Goal: Task Accomplishment & Management: Complete application form

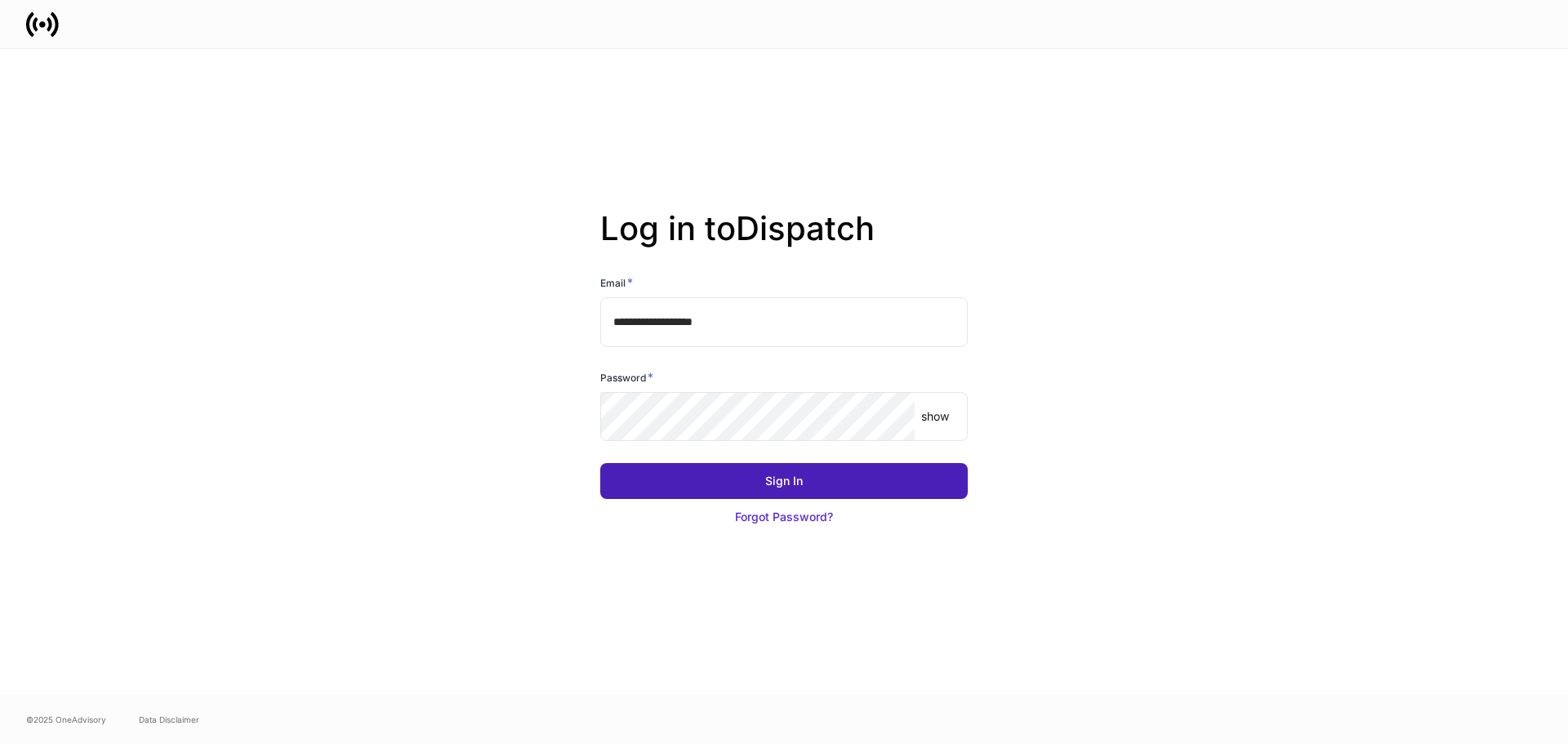
click at [942, 485] on button "Sign In" at bounding box center [784, 480] width 368 height 36
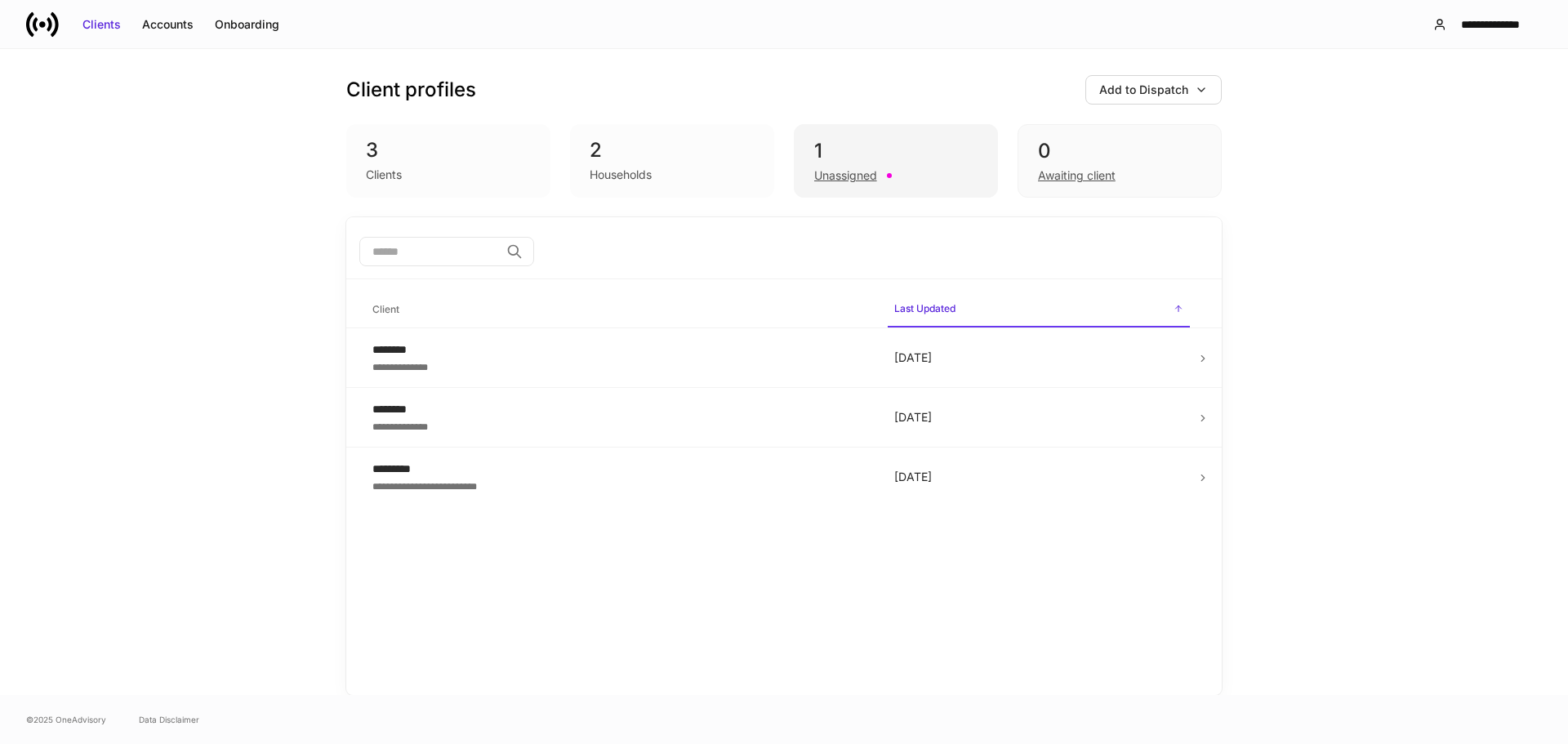
click at [870, 168] on div "Unassigned" at bounding box center [846, 175] width 63 height 16
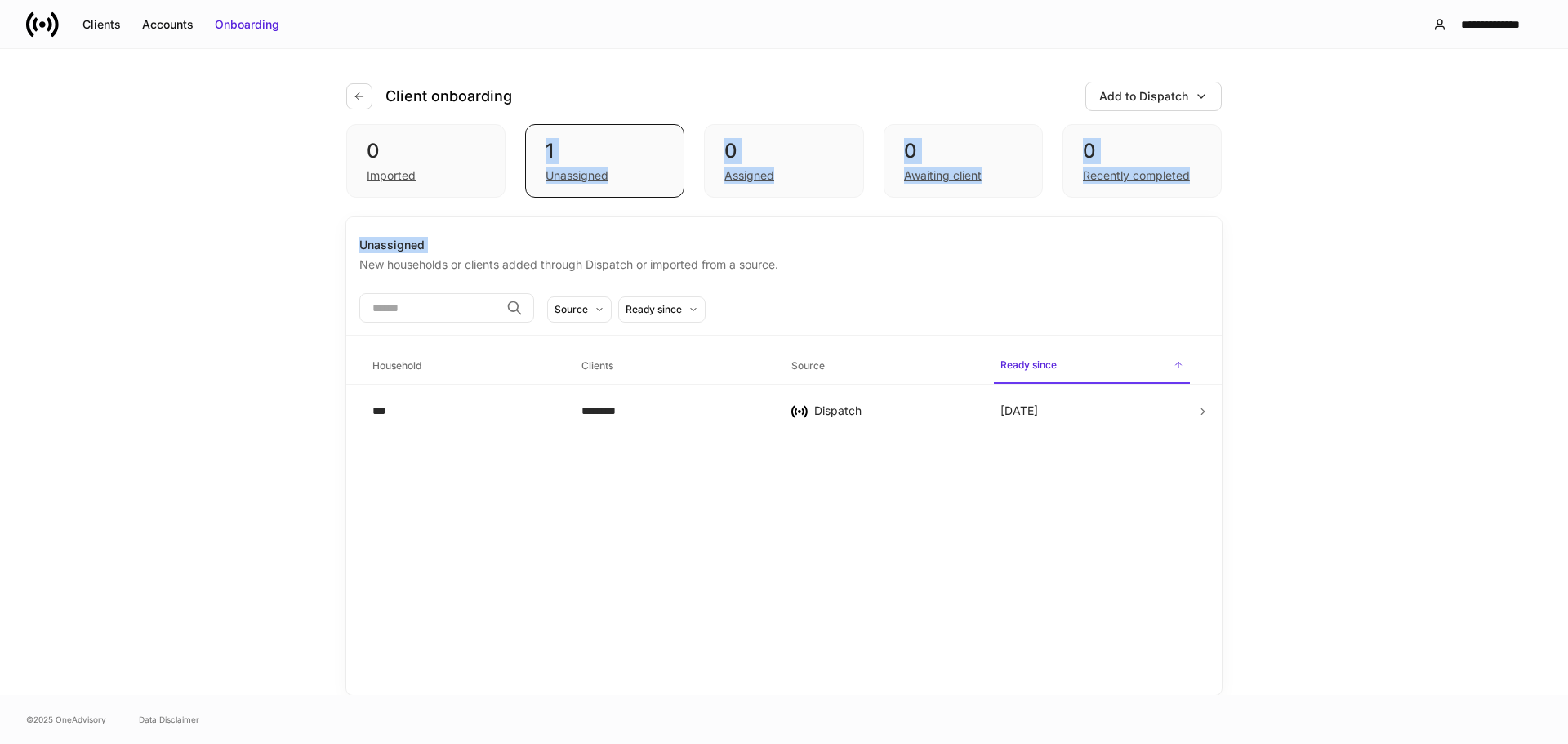
drag, startPoint x: 417, startPoint y: 170, endPoint x: 182, endPoint y: 254, distance: 249.6
click at [182, 254] on div "Client onboarding Add to Dispatch 0 Imported 1 Unassigned 0 Assigned 0 Awaiting…" at bounding box center [784, 372] width 1568 height 646
click at [348, 119] on div "Client onboarding Add to Dispatch" at bounding box center [784, 87] width 876 height 75
click at [354, 93] on icon "button" at bounding box center [359, 96] width 13 height 13
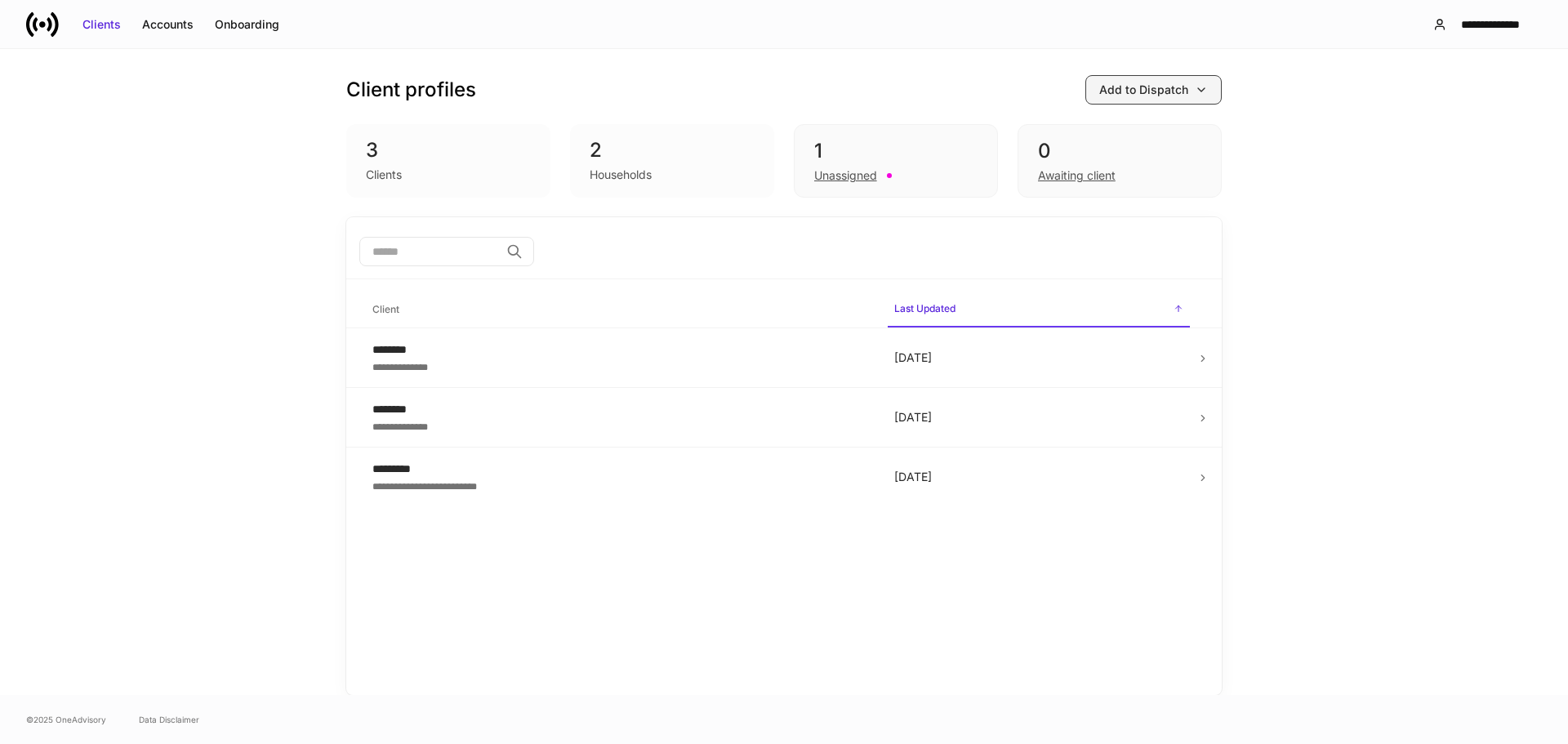
click at [1146, 93] on div "Add to Dispatch" at bounding box center [1143, 90] width 89 height 16
click at [1145, 143] on div "Add clients manually" at bounding box center [1116, 136] width 111 height 16
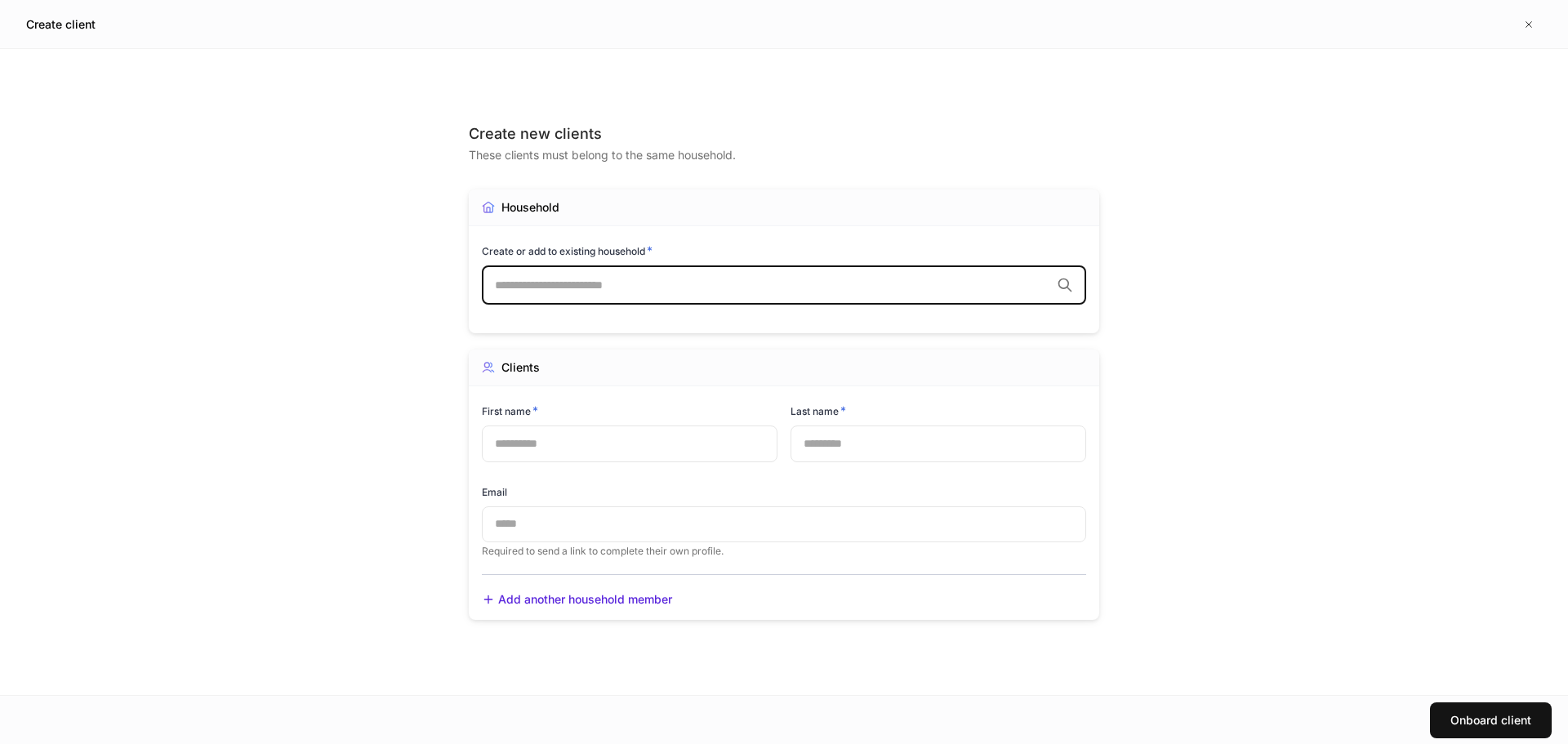
drag, startPoint x: 628, startPoint y: 282, endPoint x: 650, endPoint y: 292, distance: 24.2
click at [628, 282] on input "text" at bounding box center [772, 285] width 555 height 16
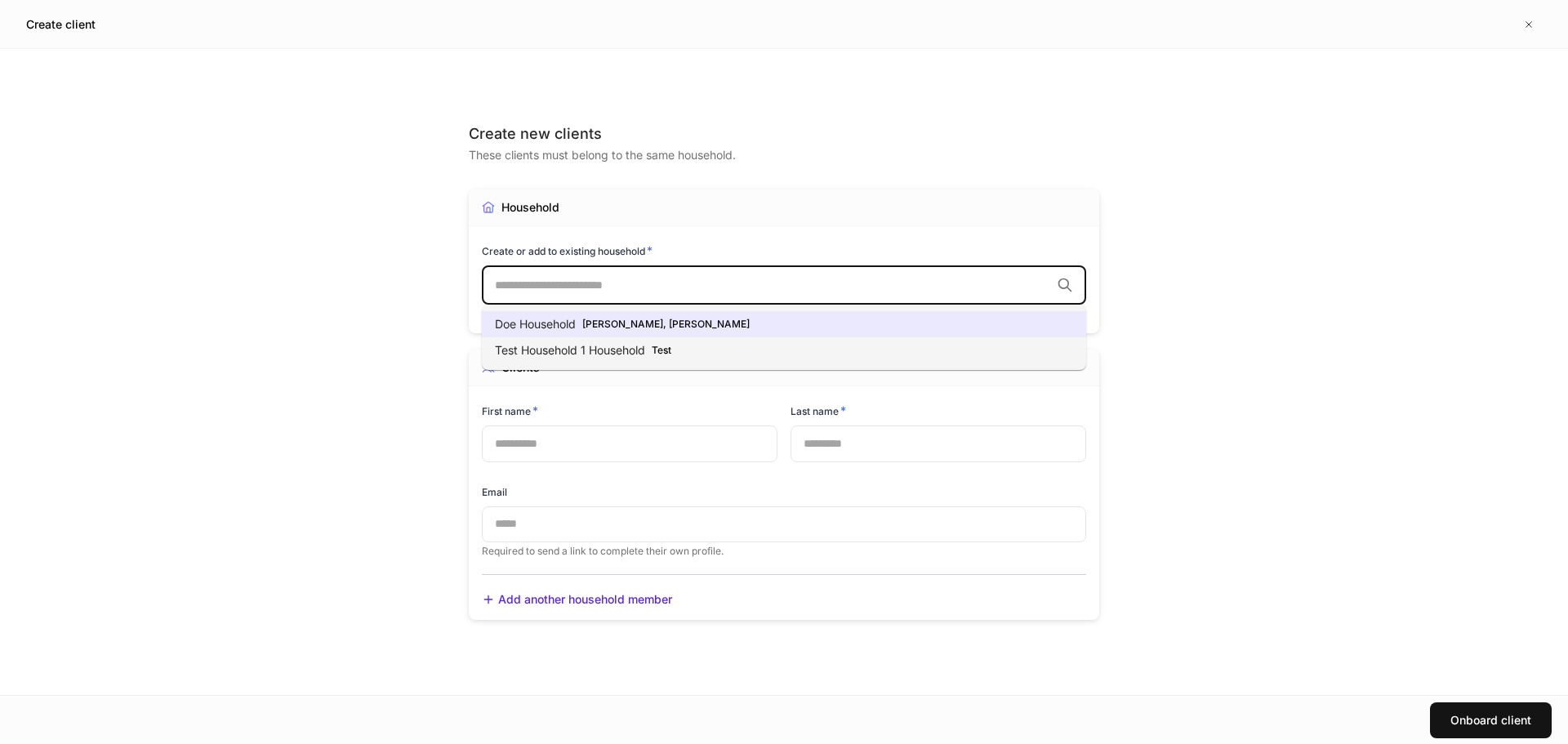
click at [735, 263] on div "Create or add to existing household *" at bounding box center [784, 253] width 604 height 23
click at [808, 262] on div "Create or add to existing household *" at bounding box center [784, 253] width 604 height 23
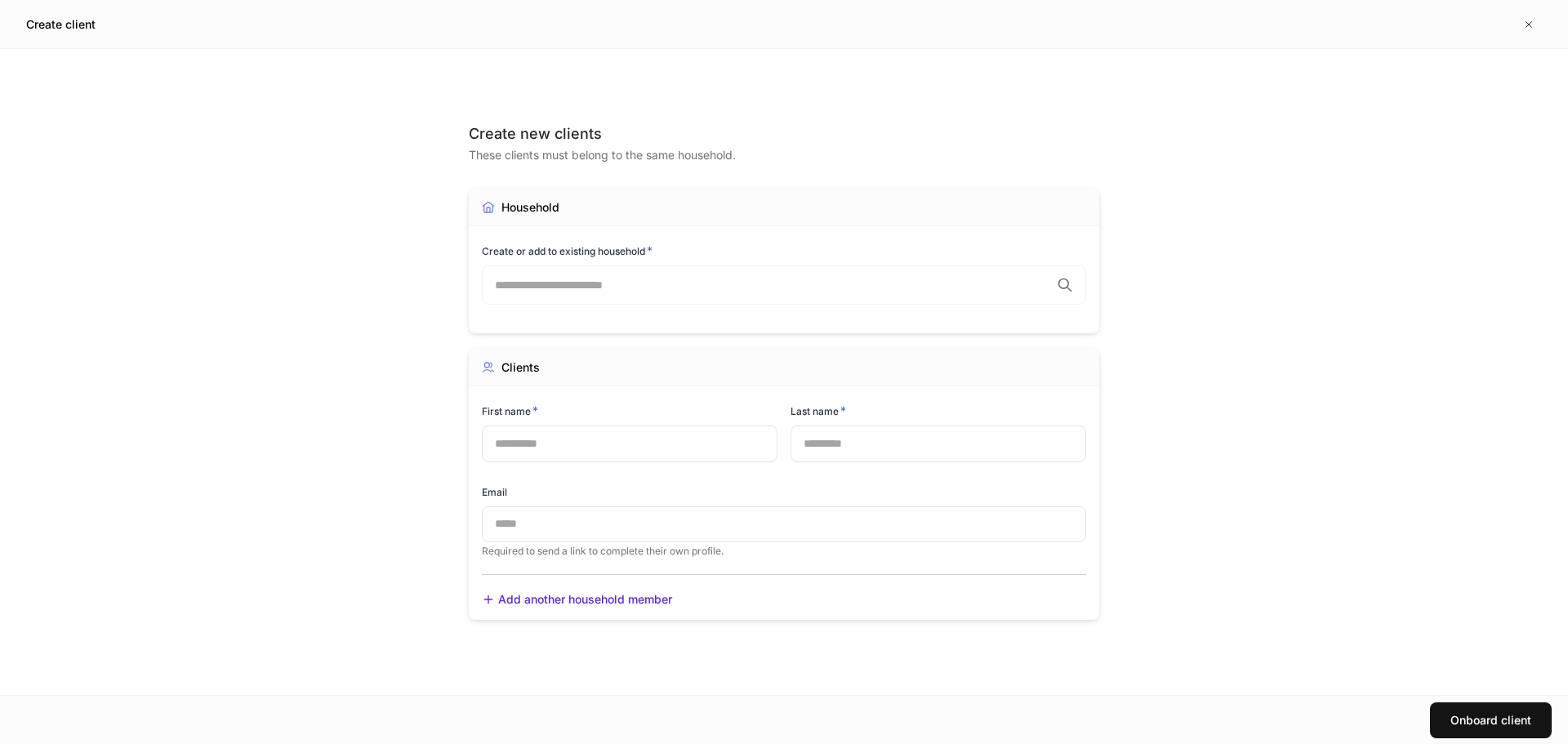
click at [833, 221] on div "Household" at bounding box center [784, 207] width 631 height 37
click at [837, 283] on input "text" at bounding box center [772, 285] width 555 height 16
click at [1130, 287] on div "Create new clients These clients must belong to the same household. Household C…" at bounding box center [784, 372] width 735 height 646
click at [570, 444] on input "text" at bounding box center [629, 442] width 295 height 36
click at [768, 277] on input "text" at bounding box center [772, 285] width 555 height 16
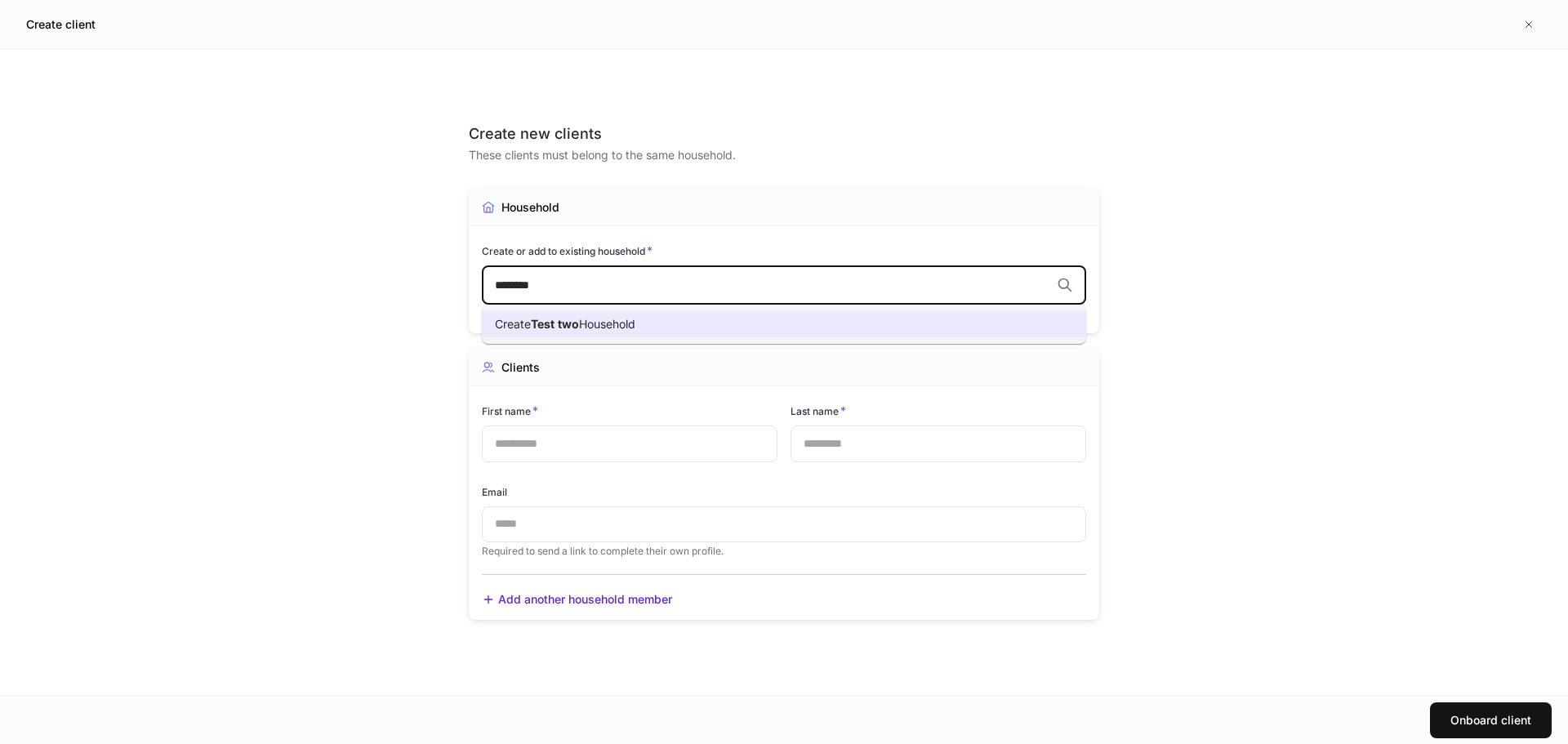
type input "********"
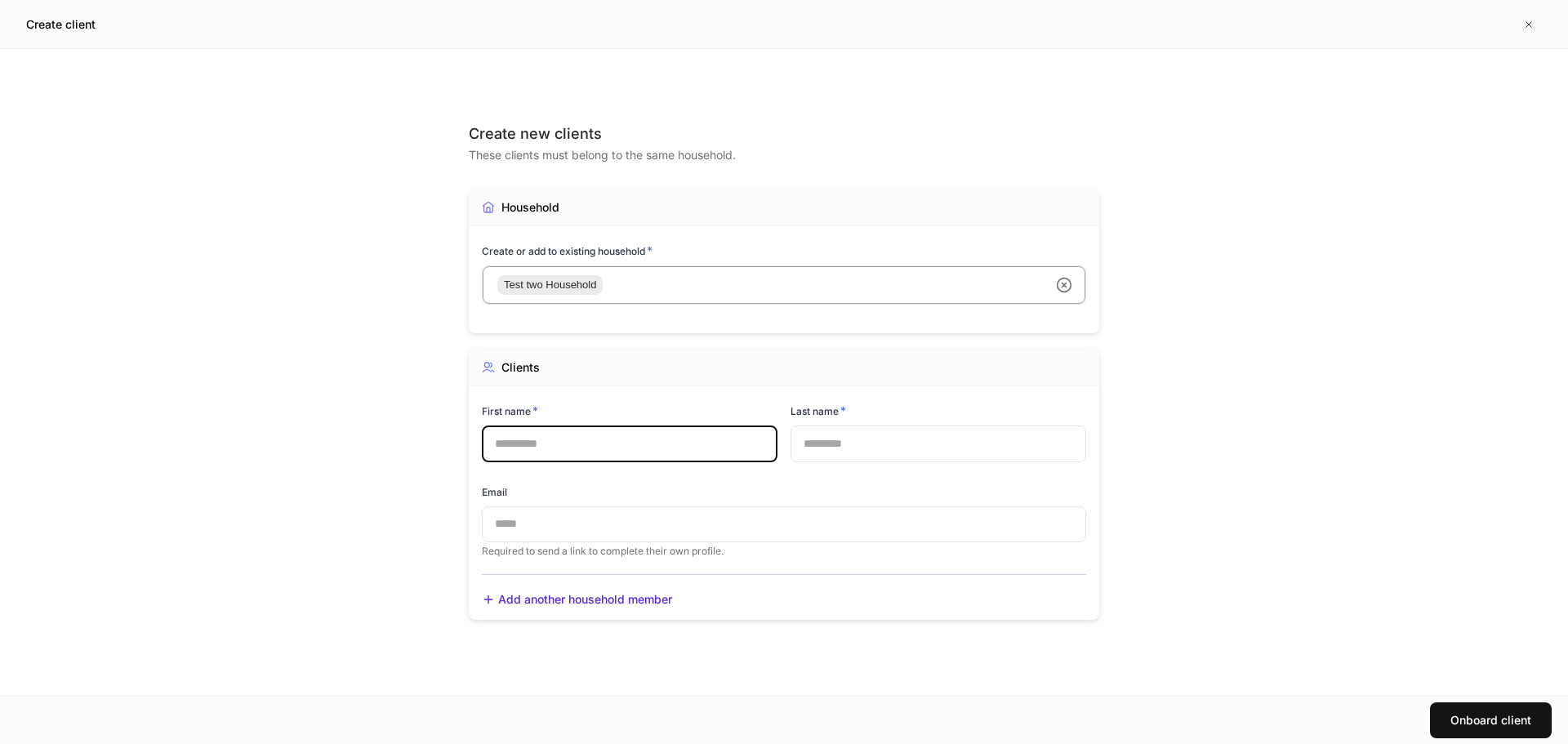
click at [573, 426] on input "text" at bounding box center [629, 442] width 295 height 36
type input "*****"
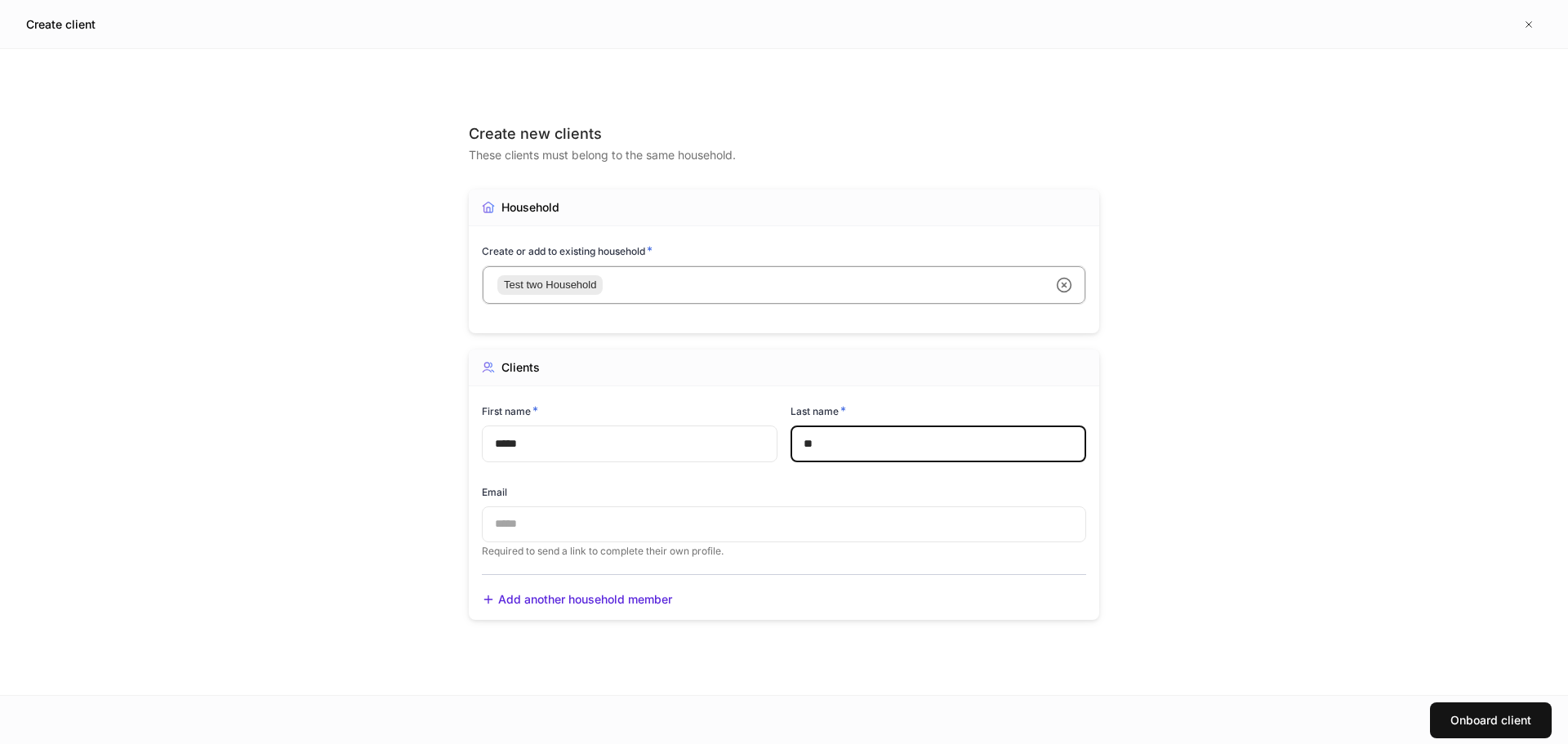
type input "*"
type input "****"
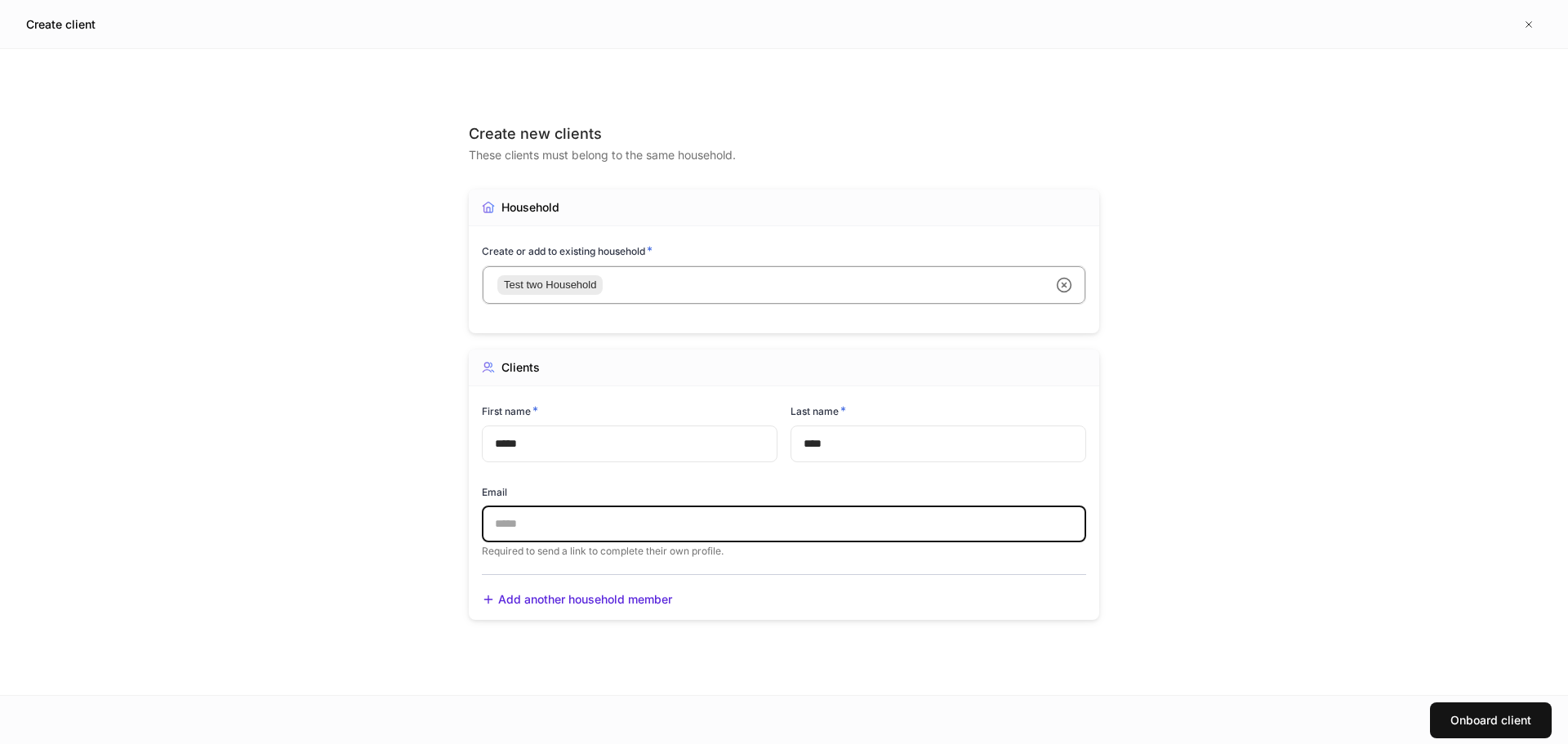
click at [1117, 405] on div "Create new clients These clients must belong to the same household. Household C…" at bounding box center [784, 372] width 735 height 646
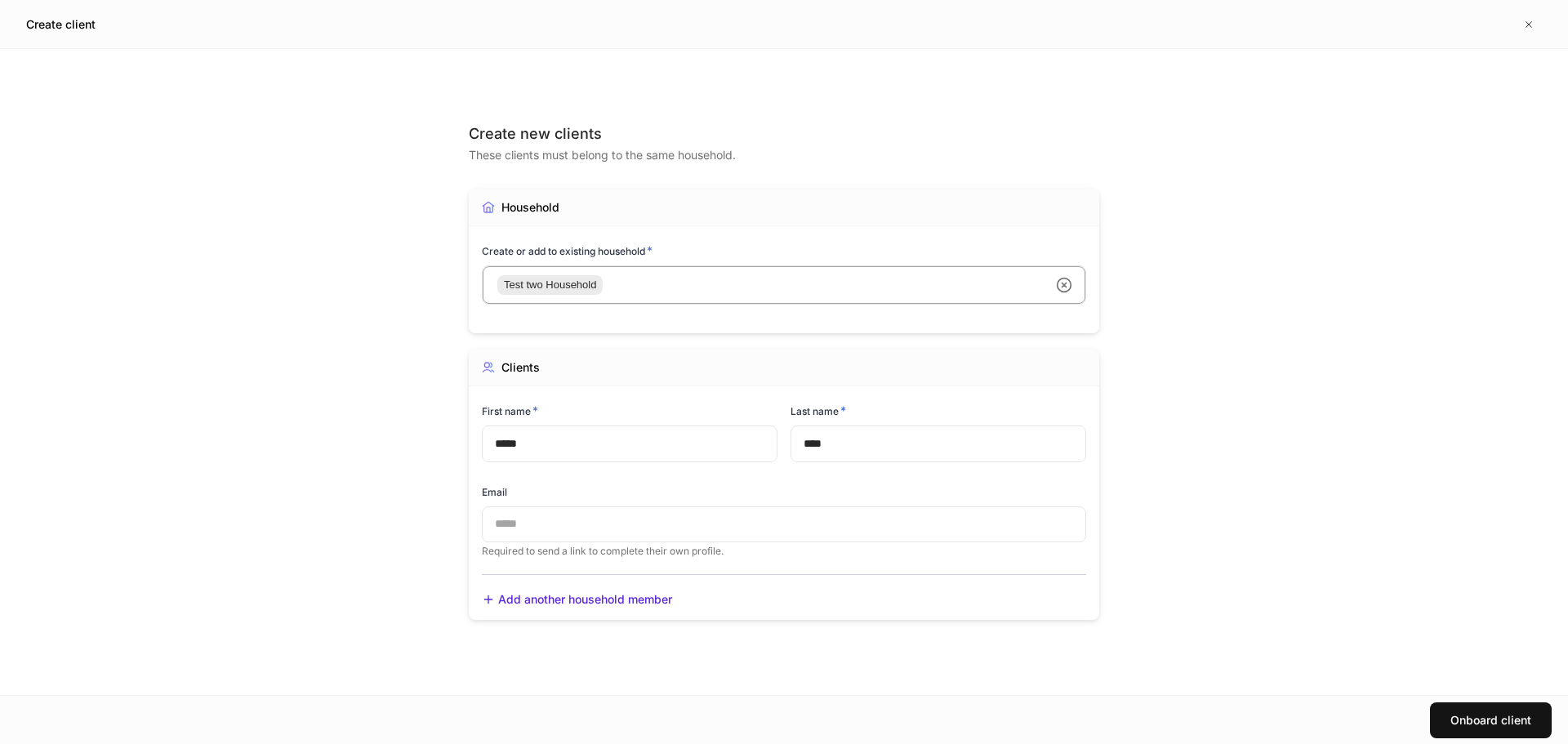
drag, startPoint x: 581, startPoint y: 607, endPoint x: 1283, endPoint y: 529, distance: 706.3
click at [1274, 536] on div "Create new clients These clients must belong to the same household. Household C…" at bounding box center [784, 372] width 1568 height 646
click at [1304, 539] on div "Create new clients These clients must belong to the same household. Household C…" at bounding box center [784, 372] width 1568 height 646
click at [1466, 712] on div "Onboard client" at bounding box center [1490, 720] width 80 height 16
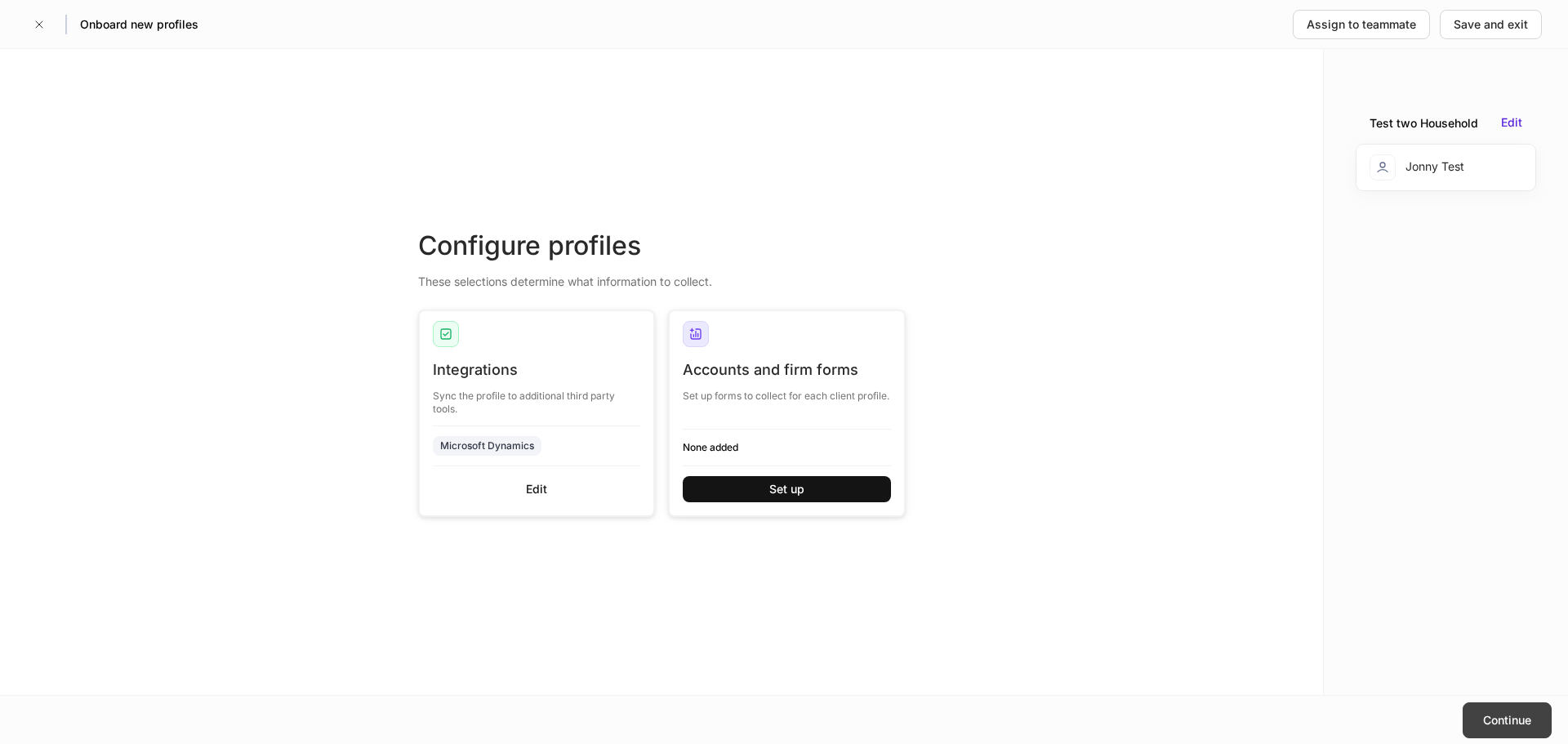
click at [1505, 730] on button "Continue" at bounding box center [1507, 719] width 89 height 36
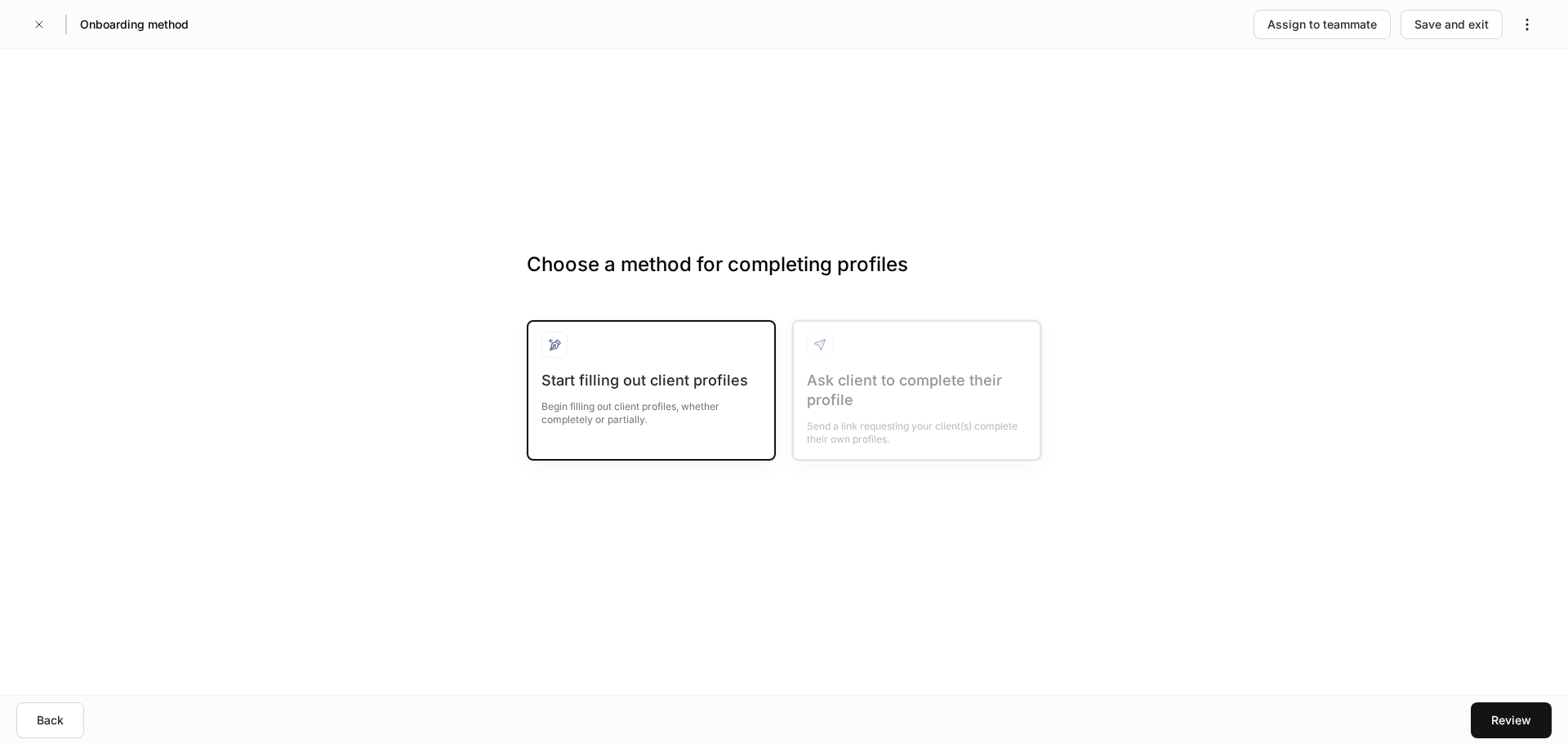
click at [653, 423] on div "Begin filling out client profiles, whether completely or partially." at bounding box center [651, 408] width 219 height 36
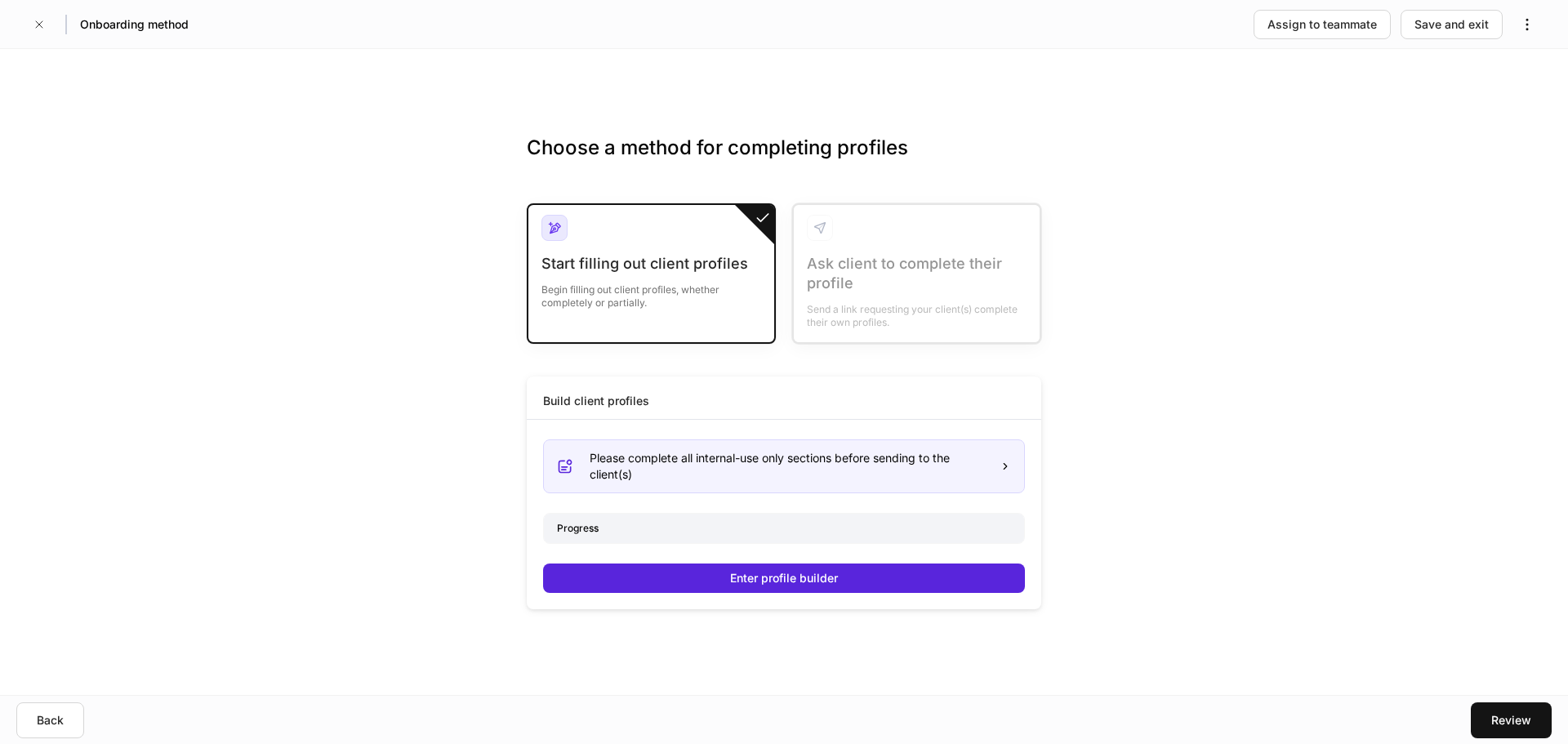
click at [713, 531] on div "Progress" at bounding box center [784, 527] width 480 height 28
click at [886, 477] on div "Please complete all internal-use only sections before sending to the client(s)" at bounding box center [788, 466] width 397 height 33
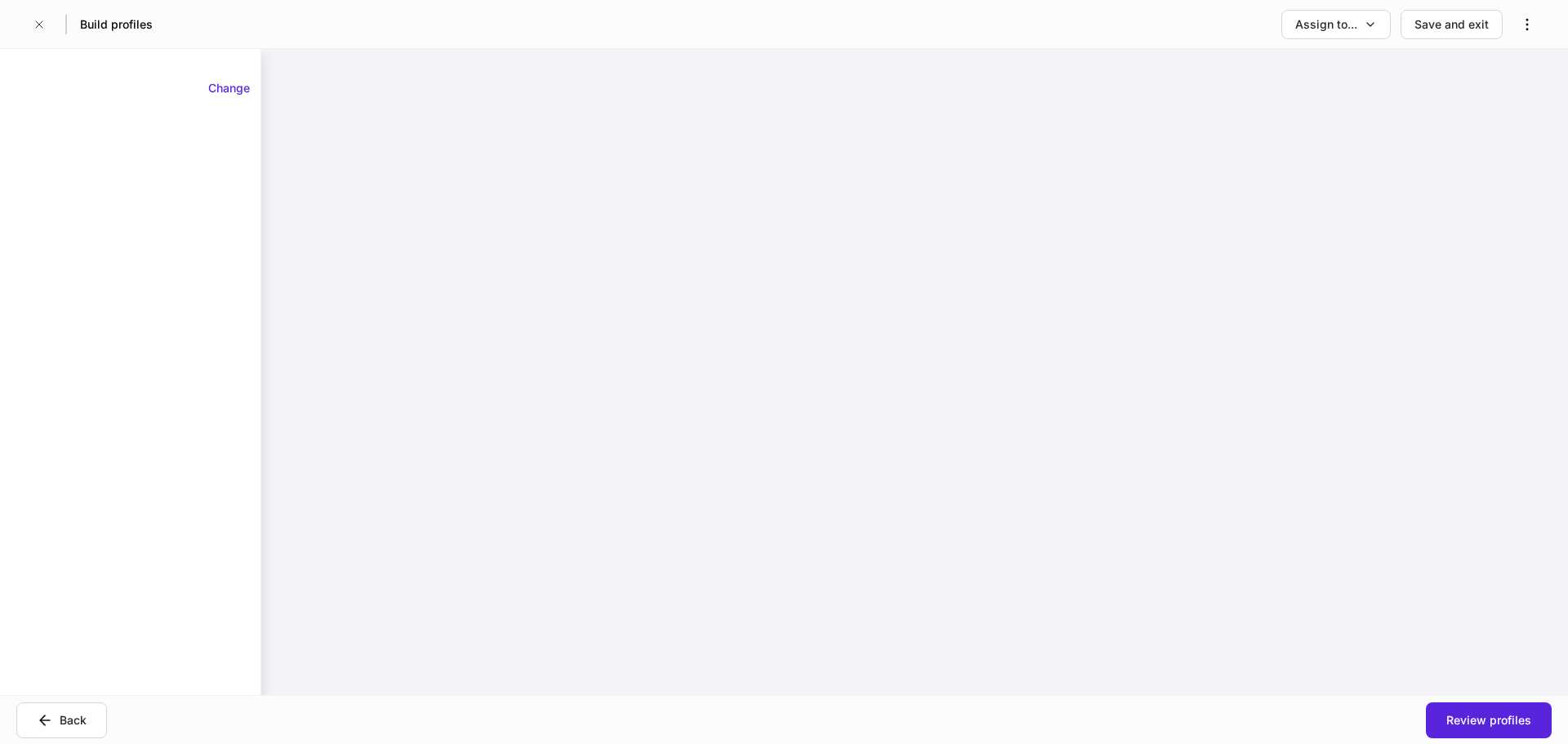
drag, startPoint x: 361, startPoint y: 282, endPoint x: 165, endPoint y: 462, distance: 266.1
click at [360, 282] on div at bounding box center [914, 372] width 1307 height 646
drag, startPoint x: 147, startPoint y: 467, endPoint x: 165, endPoint y: 569, distance: 103.6
click at [147, 468] on div "Change" at bounding box center [130, 372] width 261 height 607
click at [83, 725] on div "Back" at bounding box center [72, 720] width 27 height 16
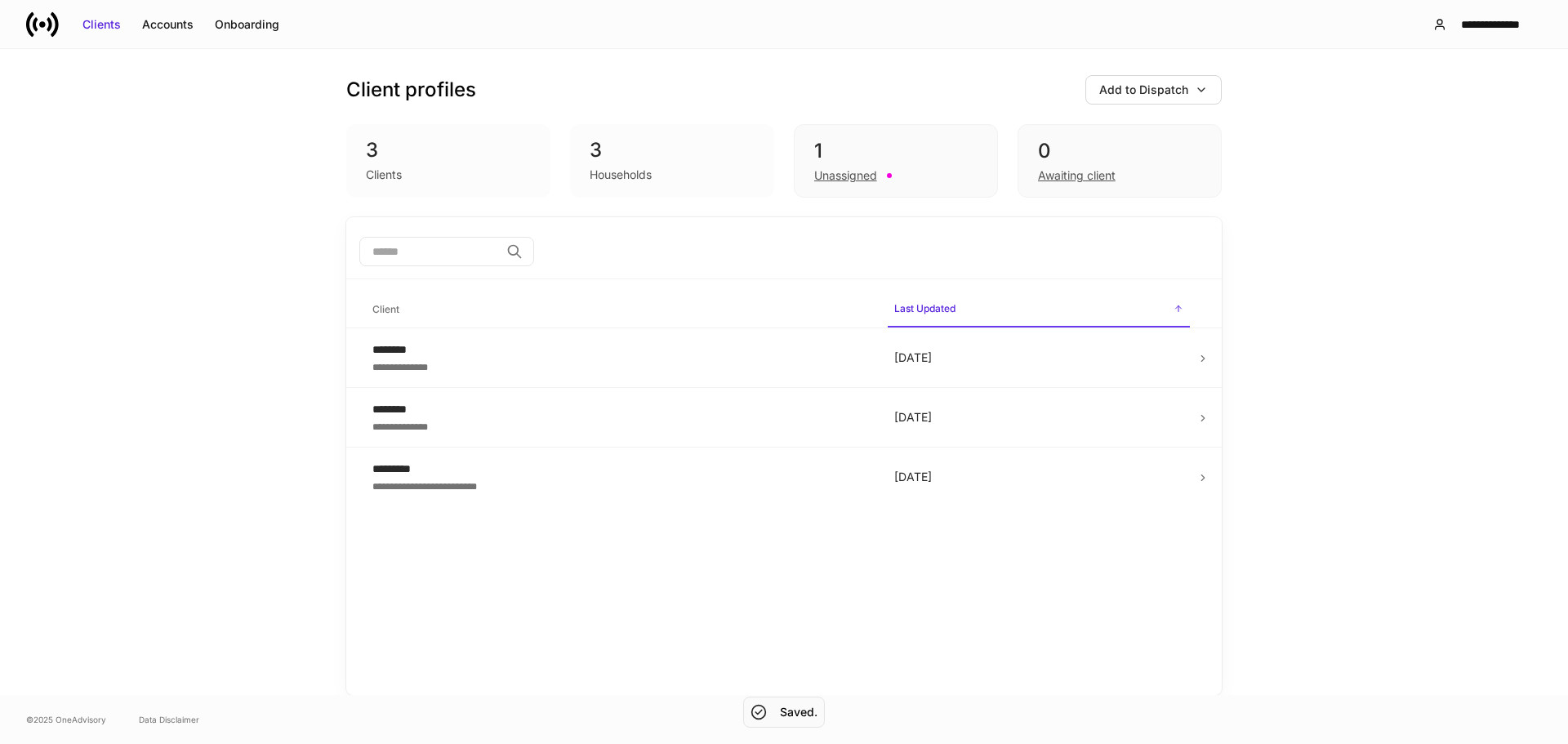
click at [631, 158] on div "3" at bounding box center [672, 150] width 165 height 27
drag, startPoint x: 607, startPoint y: 139, endPoint x: 600, endPoint y: 144, distance: 8.6
click at [607, 140] on div "3" at bounding box center [672, 150] width 165 height 27
click at [592, 144] on div "3" at bounding box center [672, 150] width 165 height 27
click at [592, 145] on div "3" at bounding box center [672, 150] width 165 height 27
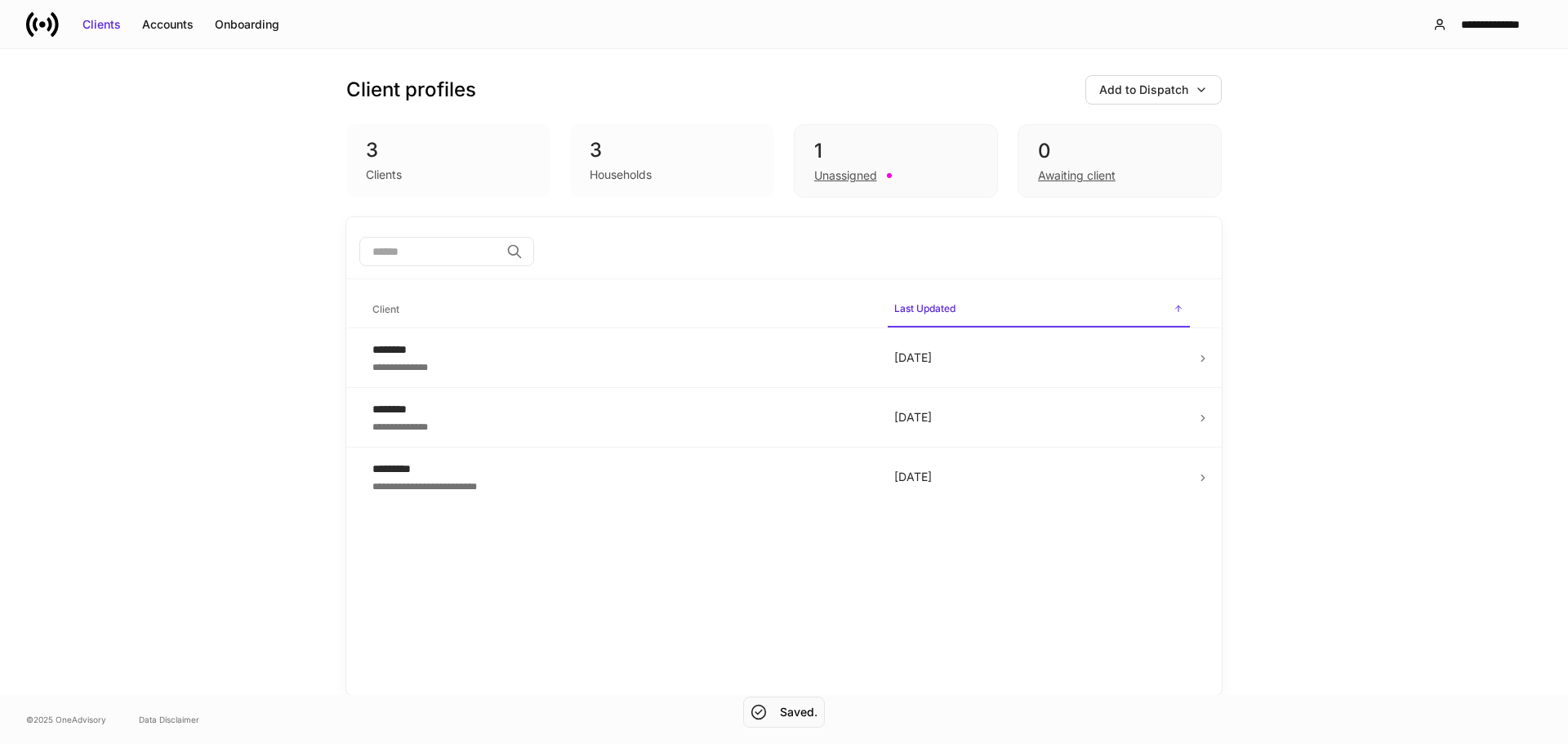
click at [747, 249] on div "​" at bounding box center [784, 252] width 849 height 32
click at [554, 305] on span "Client" at bounding box center [620, 310] width 508 height 34
click at [522, 310] on span "Client sorted ascending" at bounding box center [620, 310] width 508 height 35
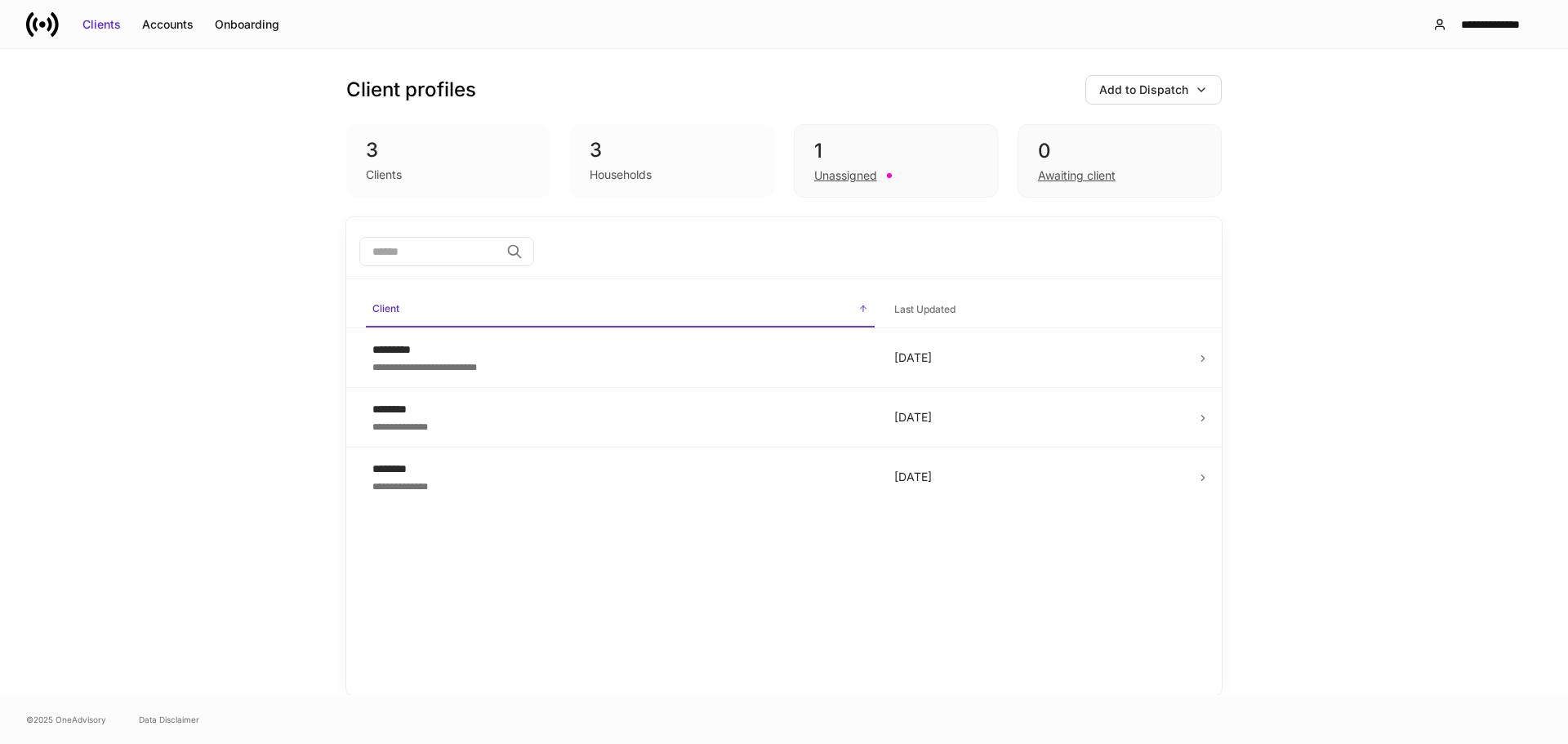
click at [522, 310] on span "Client sorted descending" at bounding box center [620, 310] width 508 height 35
click at [522, 310] on span "Client sorted ascending" at bounding box center [620, 310] width 508 height 35
click at [522, 310] on span "Client sorted descending" at bounding box center [620, 310] width 508 height 35
click at [868, 169] on div "Unassigned" at bounding box center [846, 175] width 63 height 16
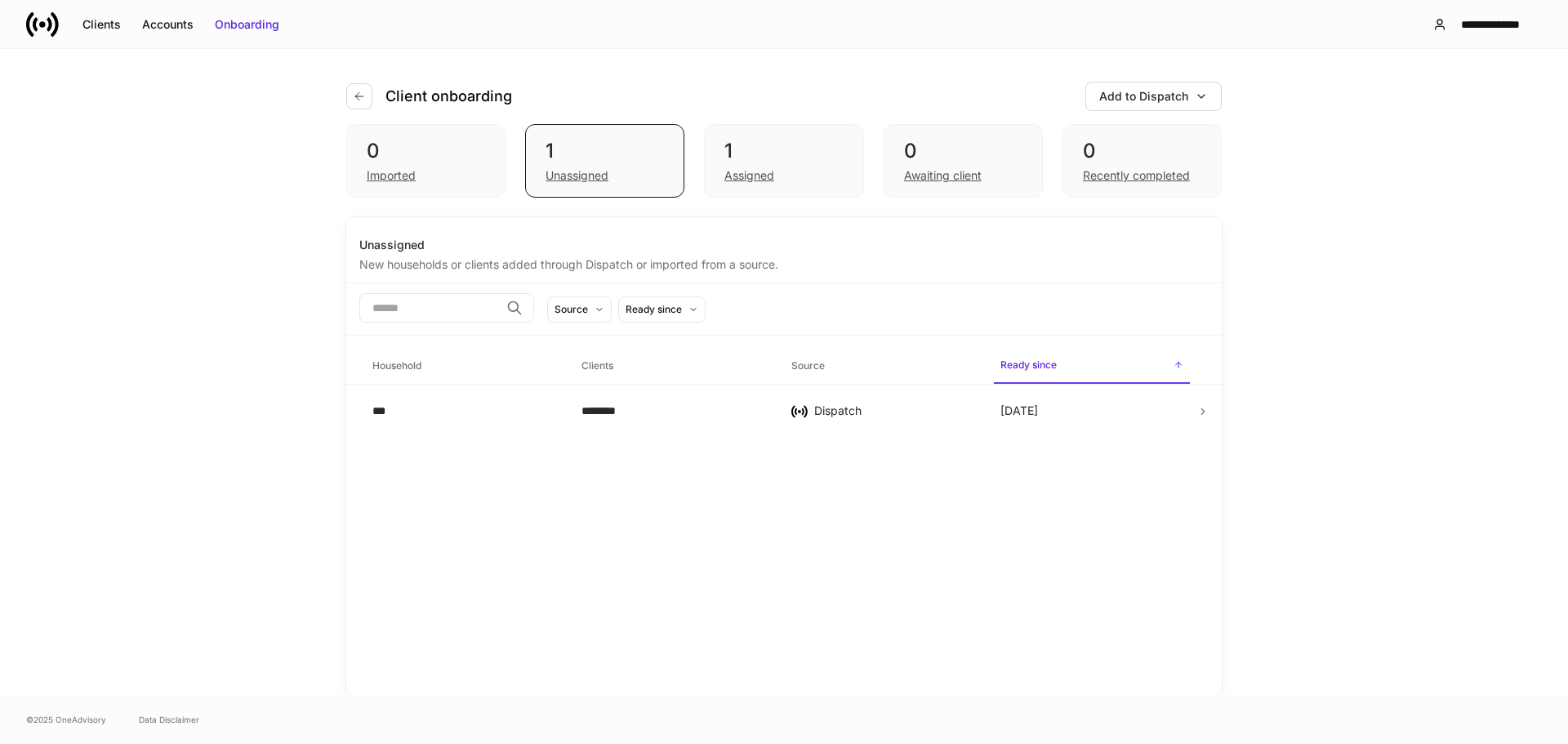
click at [566, 205] on div "0 Imported 1 Unassigned 1 Assigned 0 Awaiting client 0 Recently completed" at bounding box center [784, 171] width 876 height 93
click at [404, 156] on div "0" at bounding box center [426, 151] width 119 height 27
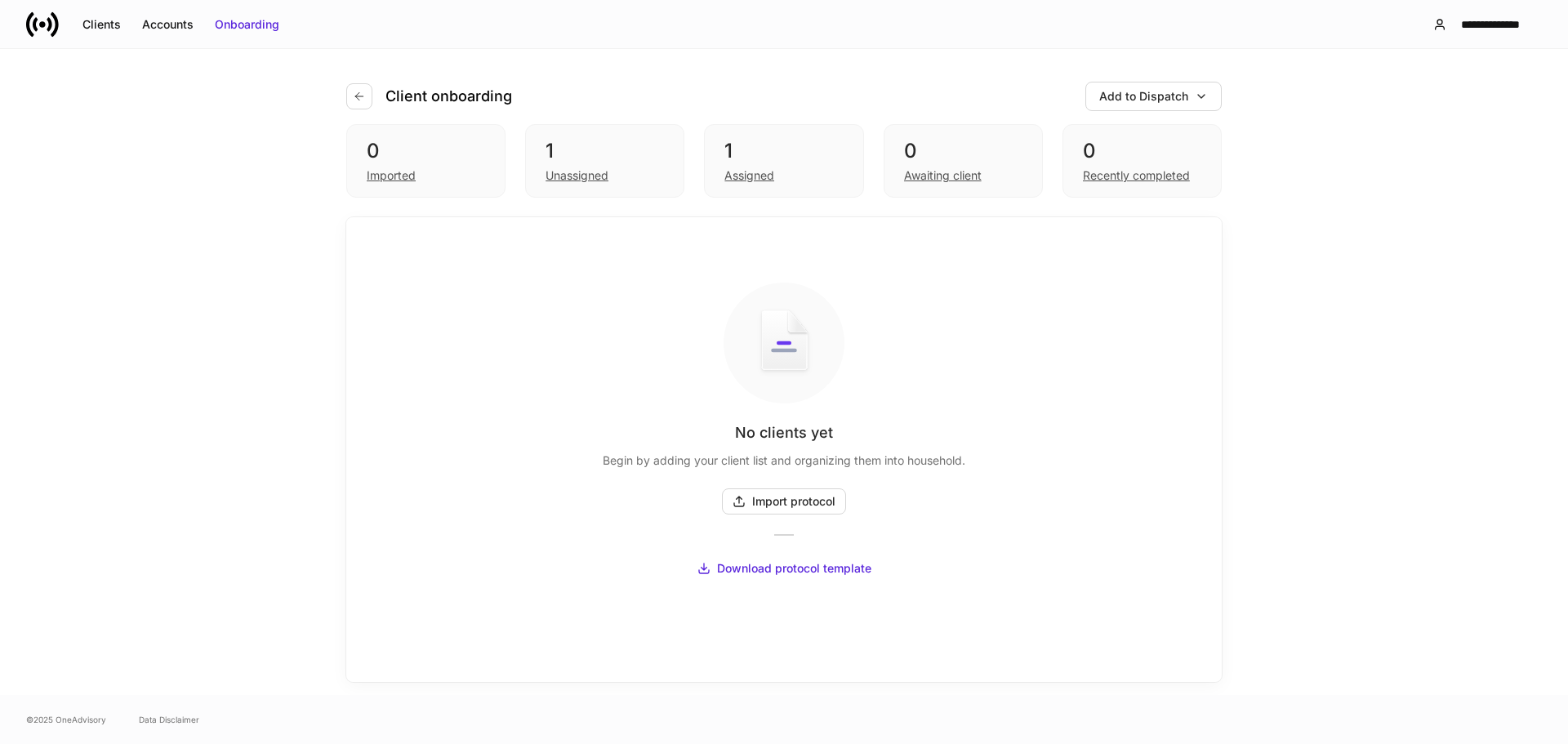
click at [699, 168] on div "0 Imported 1 Unassigned 1 Assigned 0 Awaiting client 0 Recently completed" at bounding box center [784, 161] width 876 height 73
click at [753, 169] on div "Assigned" at bounding box center [749, 175] width 49 height 16
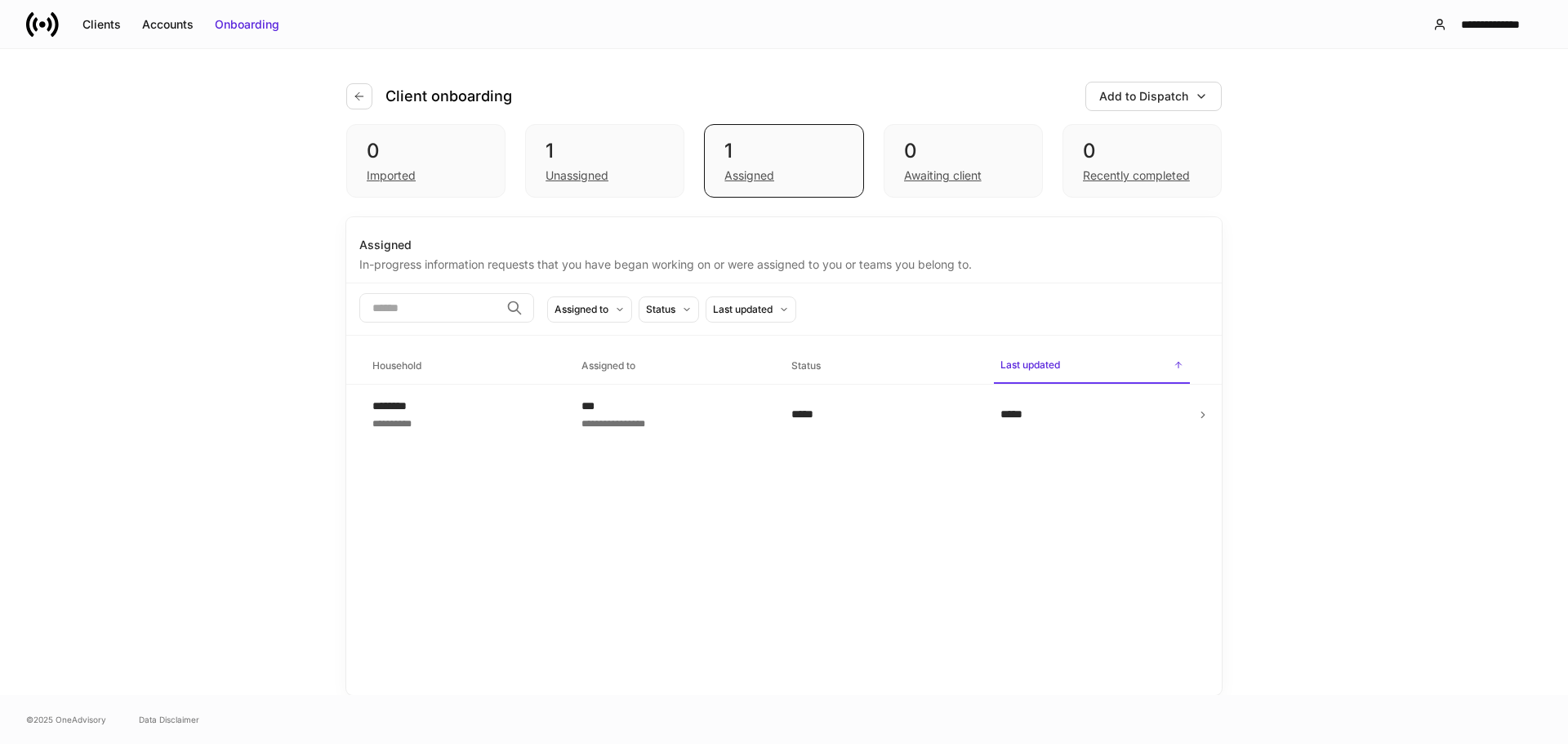
click at [432, 409] on div "**********" at bounding box center [464, 414] width 183 height 33
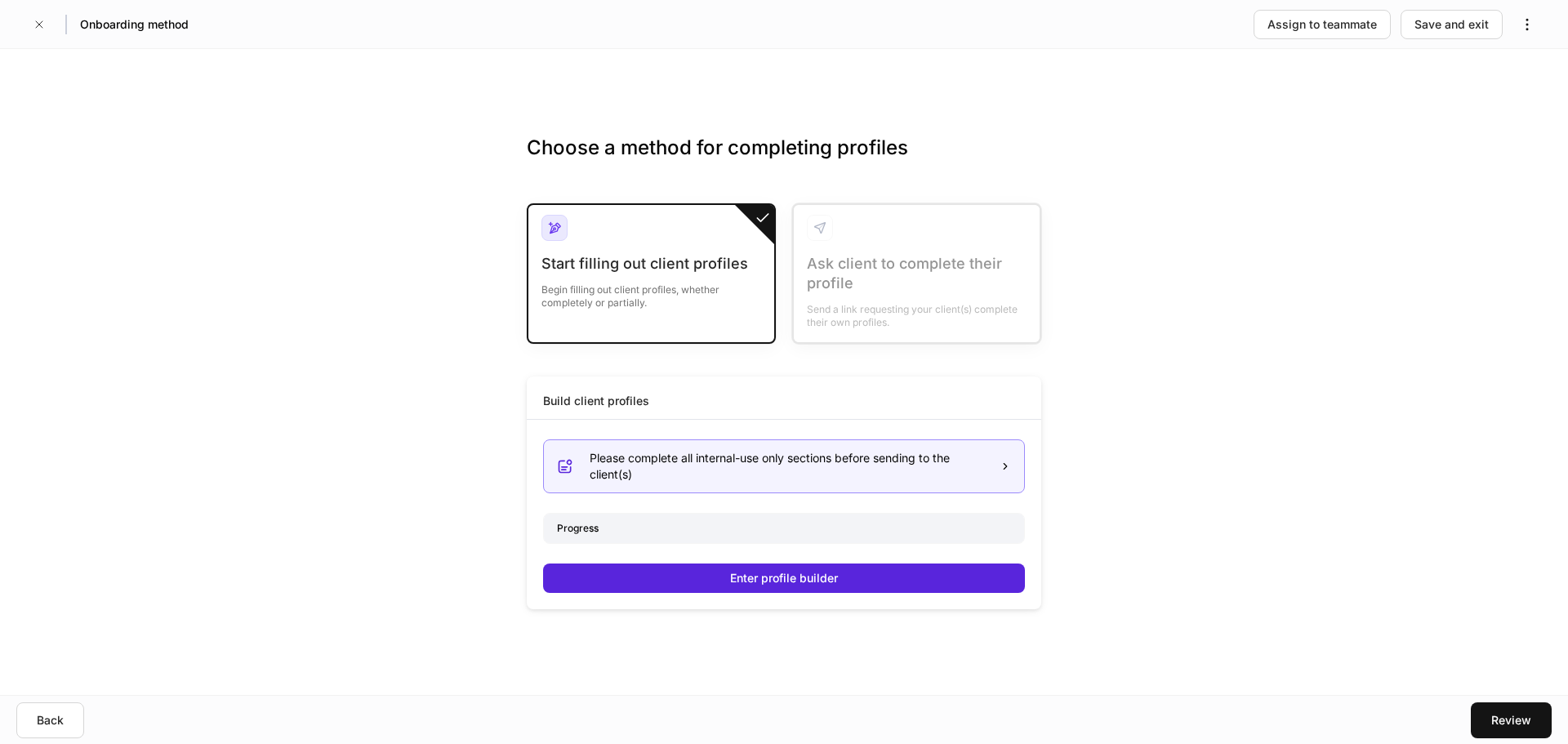
drag, startPoint x: 733, startPoint y: 569, endPoint x: 750, endPoint y: 491, distance: 79.8
click at [750, 493] on div "Please complete all internal-use only sections before sending to the client(s) …" at bounding box center [784, 508] width 482 height 165
click at [754, 503] on div "Please complete all internal-use only sections before sending to the client(s) …" at bounding box center [784, 508] width 482 height 165
click at [932, 469] on div "Please complete all internal-use only sections before sending to the client(s)" at bounding box center [788, 466] width 397 height 33
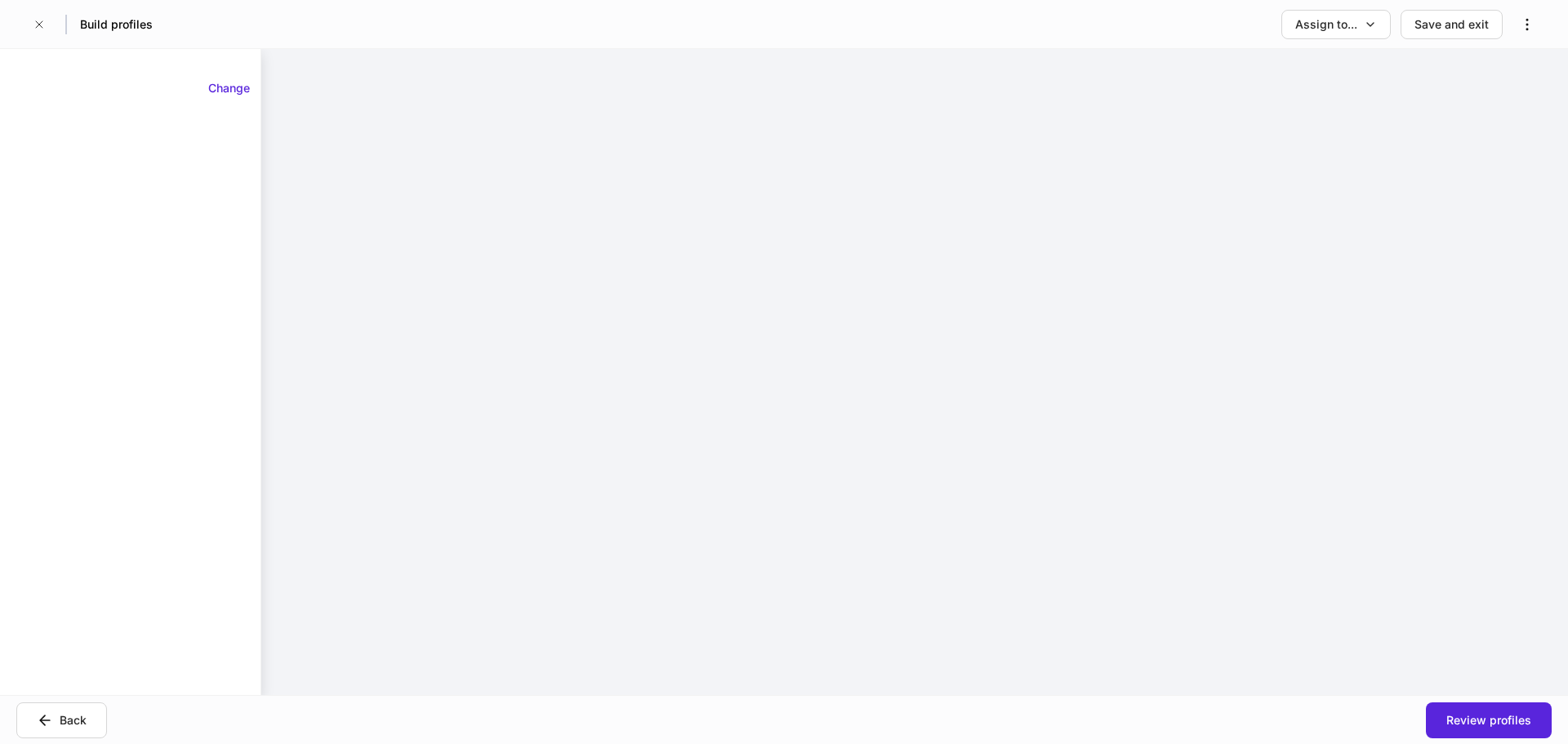
click at [926, 468] on div at bounding box center [914, 372] width 1307 height 646
click at [229, 83] on div "Change" at bounding box center [229, 89] width 42 height 16
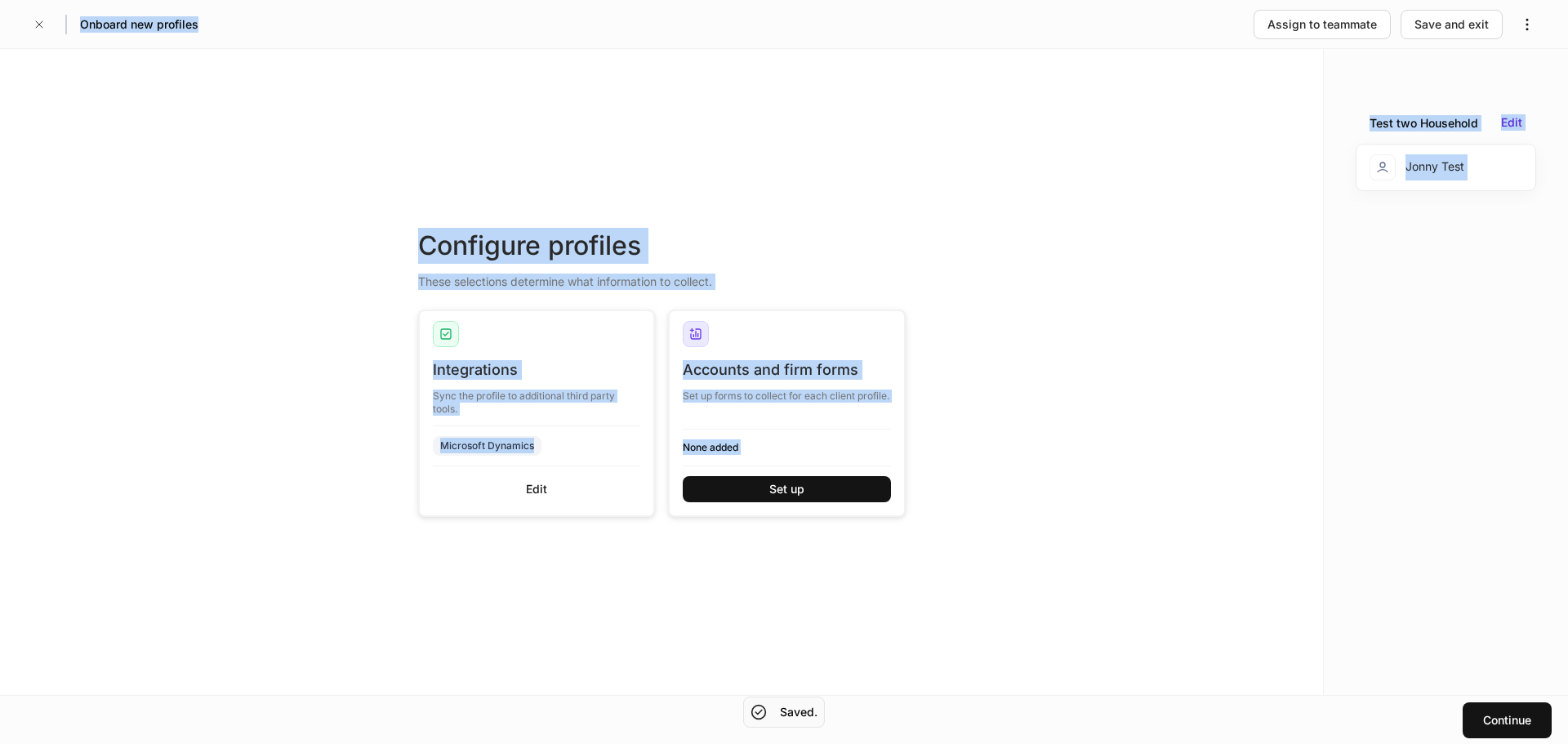
click at [229, 83] on div "Configure profiles These selections determine what information to collect. Inte…" at bounding box center [661, 372] width 1323 height 646
click at [261, 151] on div "Configure profiles These selections determine what information to collect. Inte…" at bounding box center [661, 372] width 1323 height 646
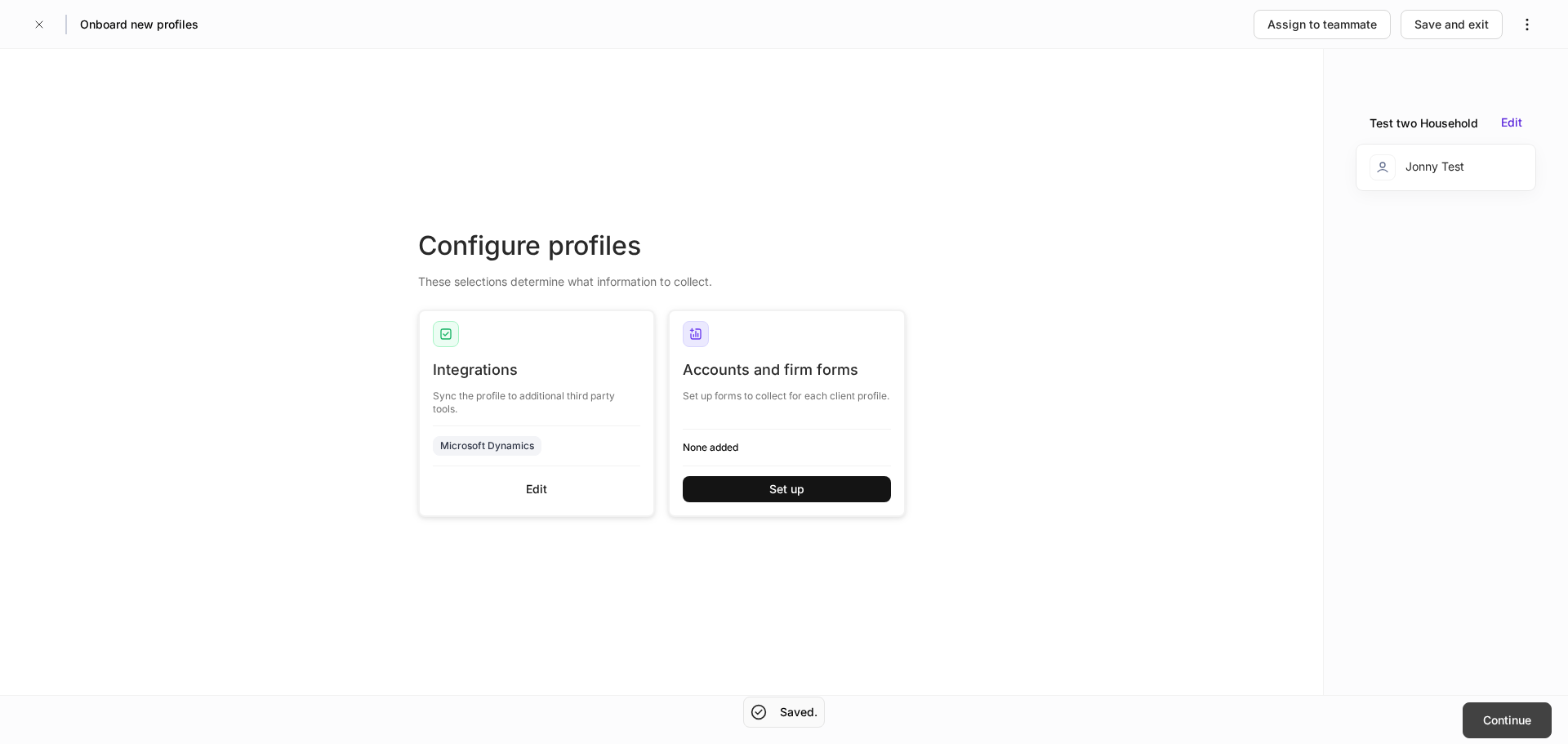
click at [1503, 713] on div "Continue" at bounding box center [1507, 720] width 48 height 16
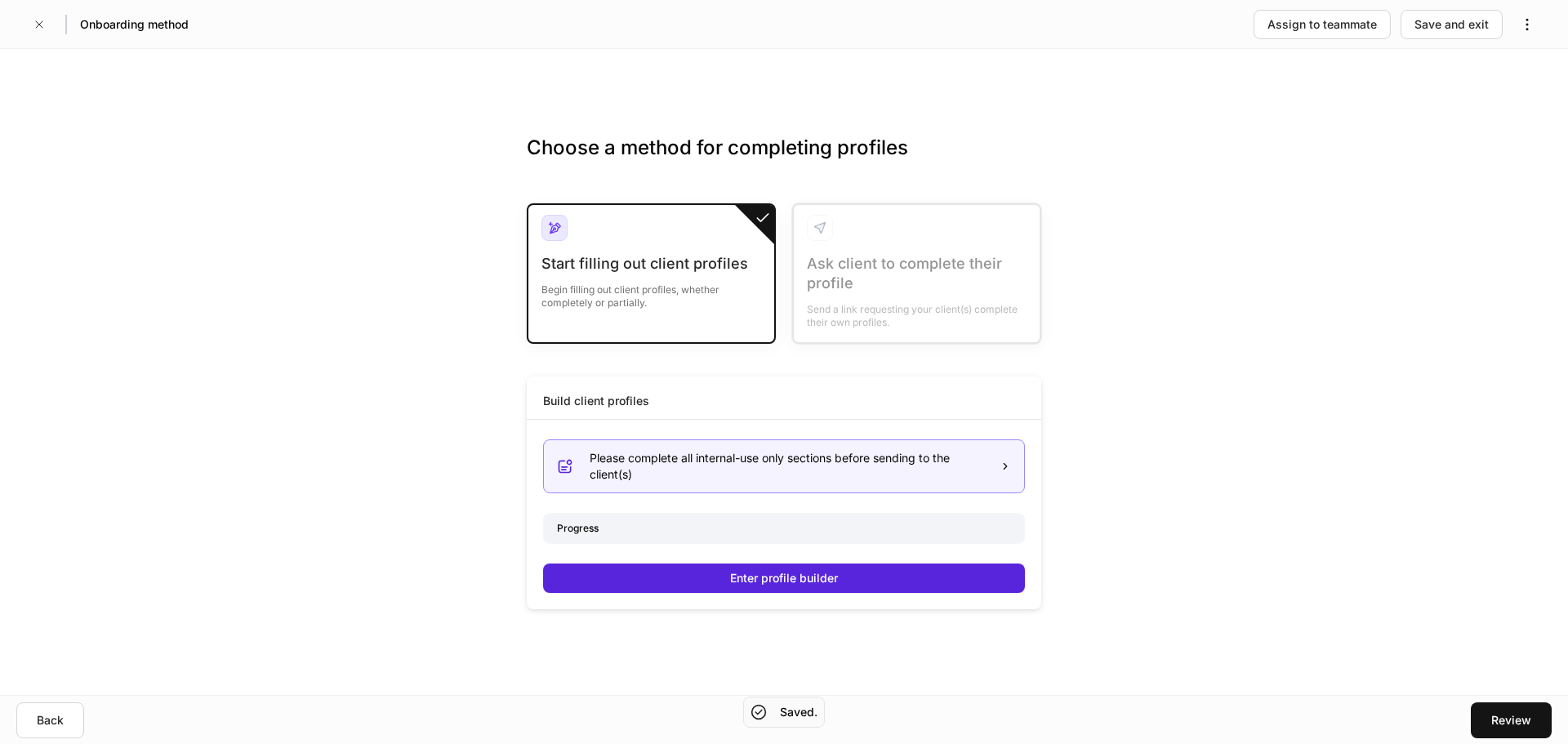
click at [712, 481] on div "Please complete all internal-use only sections before sending to the client(s)" at bounding box center [788, 466] width 397 height 33
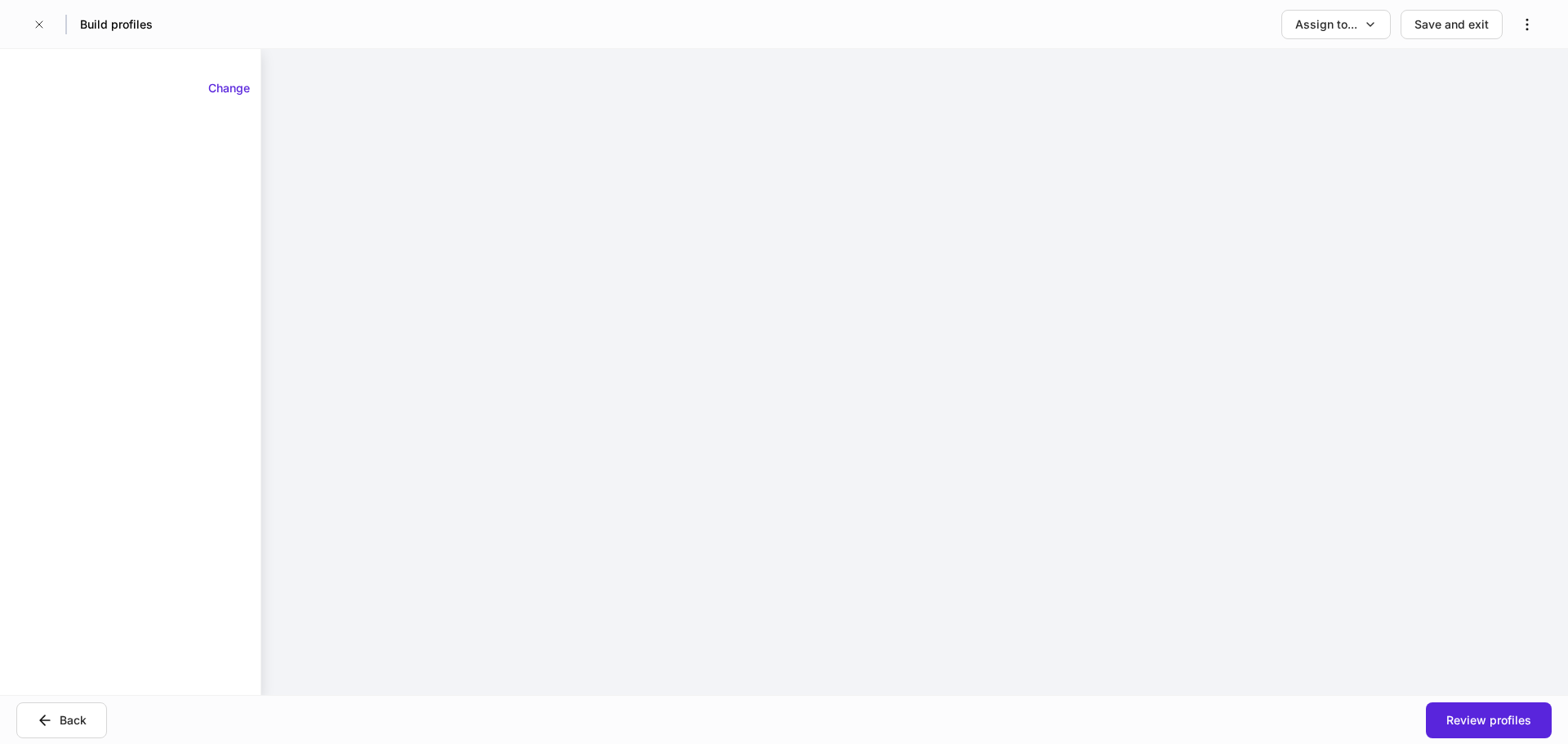
click at [575, 154] on div at bounding box center [914, 372] width 1307 height 646
click at [1097, 231] on div at bounding box center [914, 372] width 1307 height 646
click at [1349, 27] on div "Assign to..." at bounding box center [1327, 25] width 62 height 16
click at [1492, 95] on div at bounding box center [784, 372] width 1568 height 744
drag, startPoint x: 0, startPoint y: 106, endPoint x: 35, endPoint y: 115, distance: 36.1
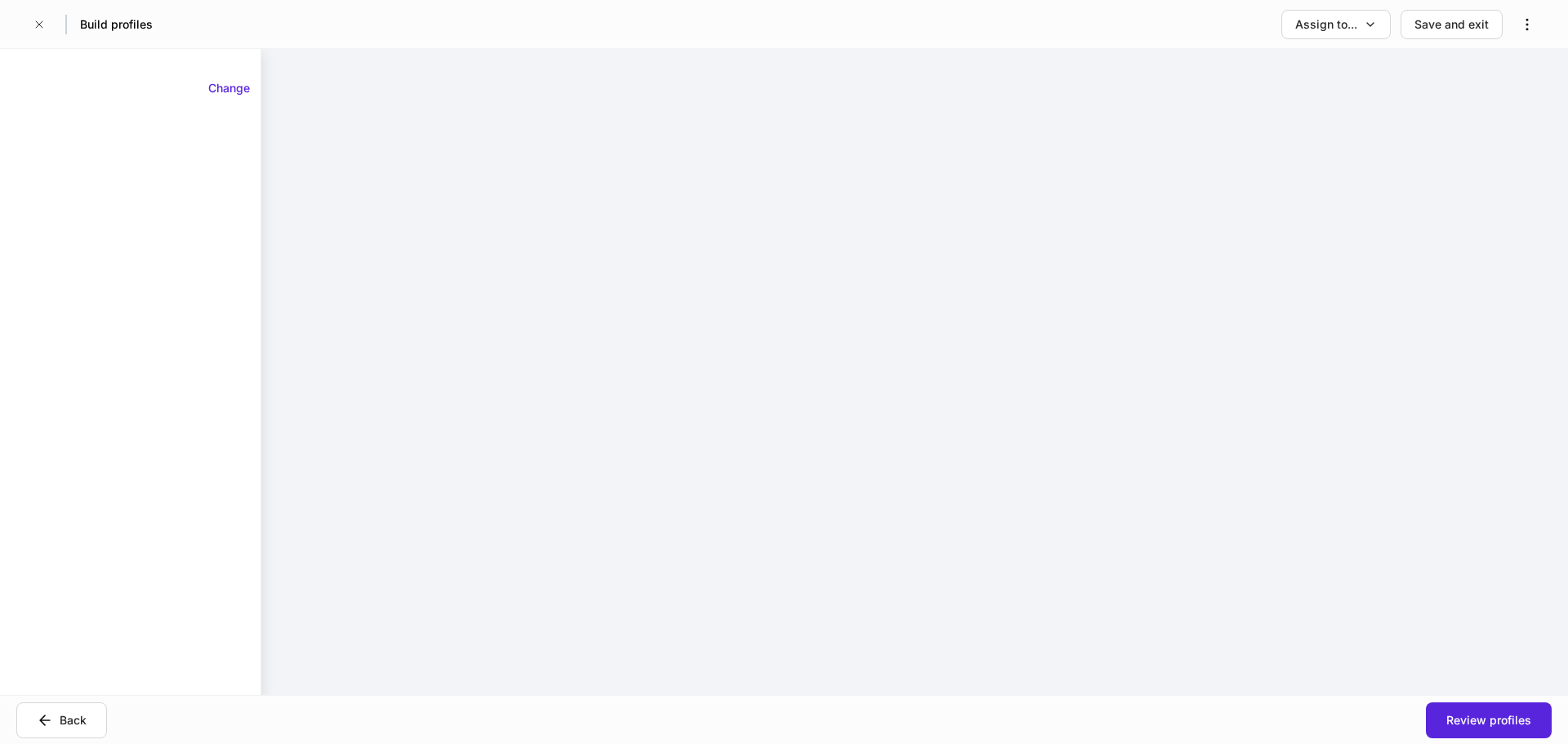
click at [7, 110] on div "Change" at bounding box center [130, 92] width 261 height 36
drag, startPoint x: 91, startPoint y: 158, endPoint x: 393, endPoint y: 313, distance: 339.5
click at [99, 166] on div "Change" at bounding box center [130, 372] width 261 height 607
drag, startPoint x: 393, startPoint y: 313, endPoint x: 656, endPoint y: 374, distance: 270.0
click at [568, 355] on div at bounding box center [914, 372] width 1307 height 646
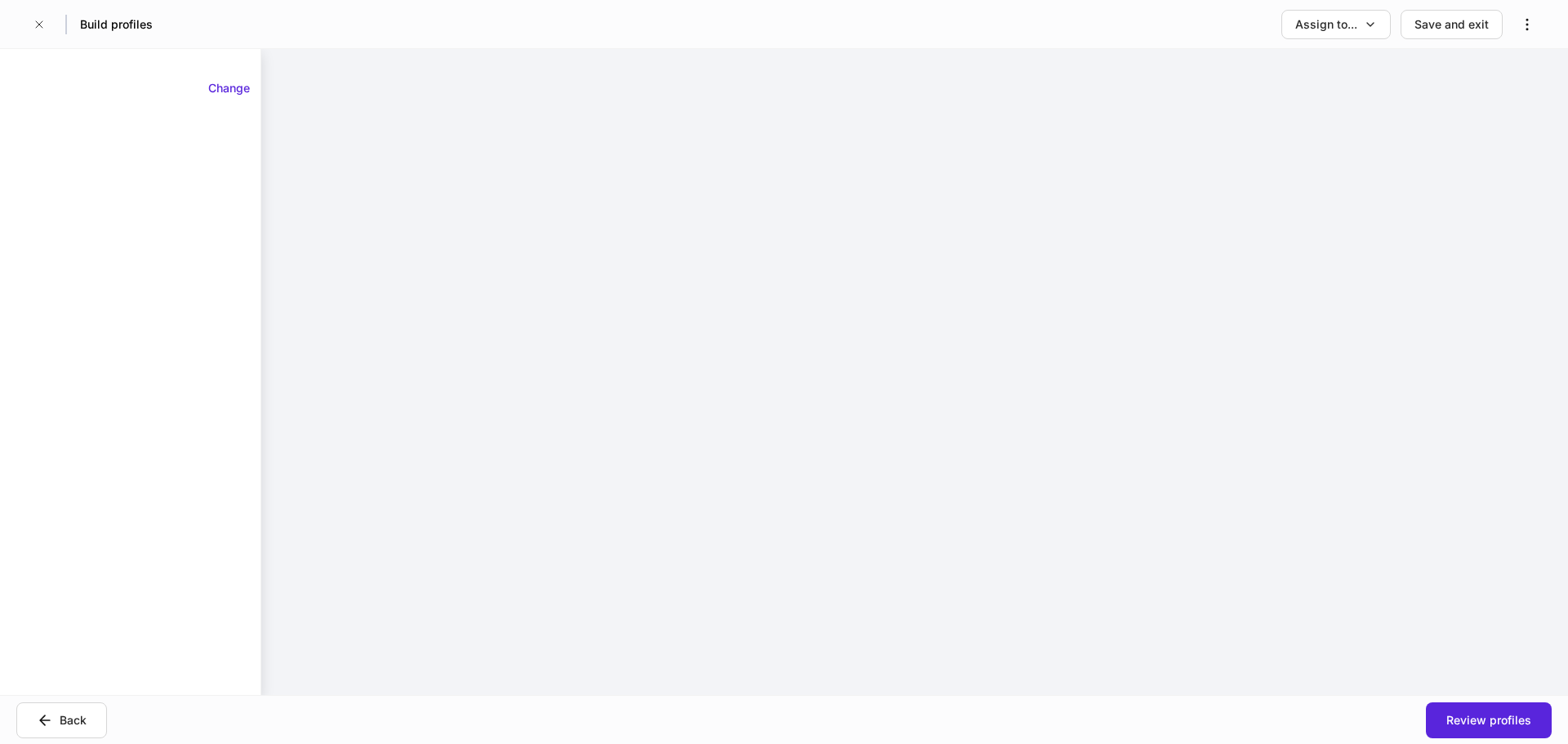
click at [674, 378] on div at bounding box center [914, 372] width 1307 height 646
drag, startPoint x: 667, startPoint y: 394, endPoint x: 135, endPoint y: 607, distance: 573.1
click at [578, 459] on div at bounding box center [914, 372] width 1307 height 646
click at [69, 718] on div "Back" at bounding box center [72, 720] width 27 height 16
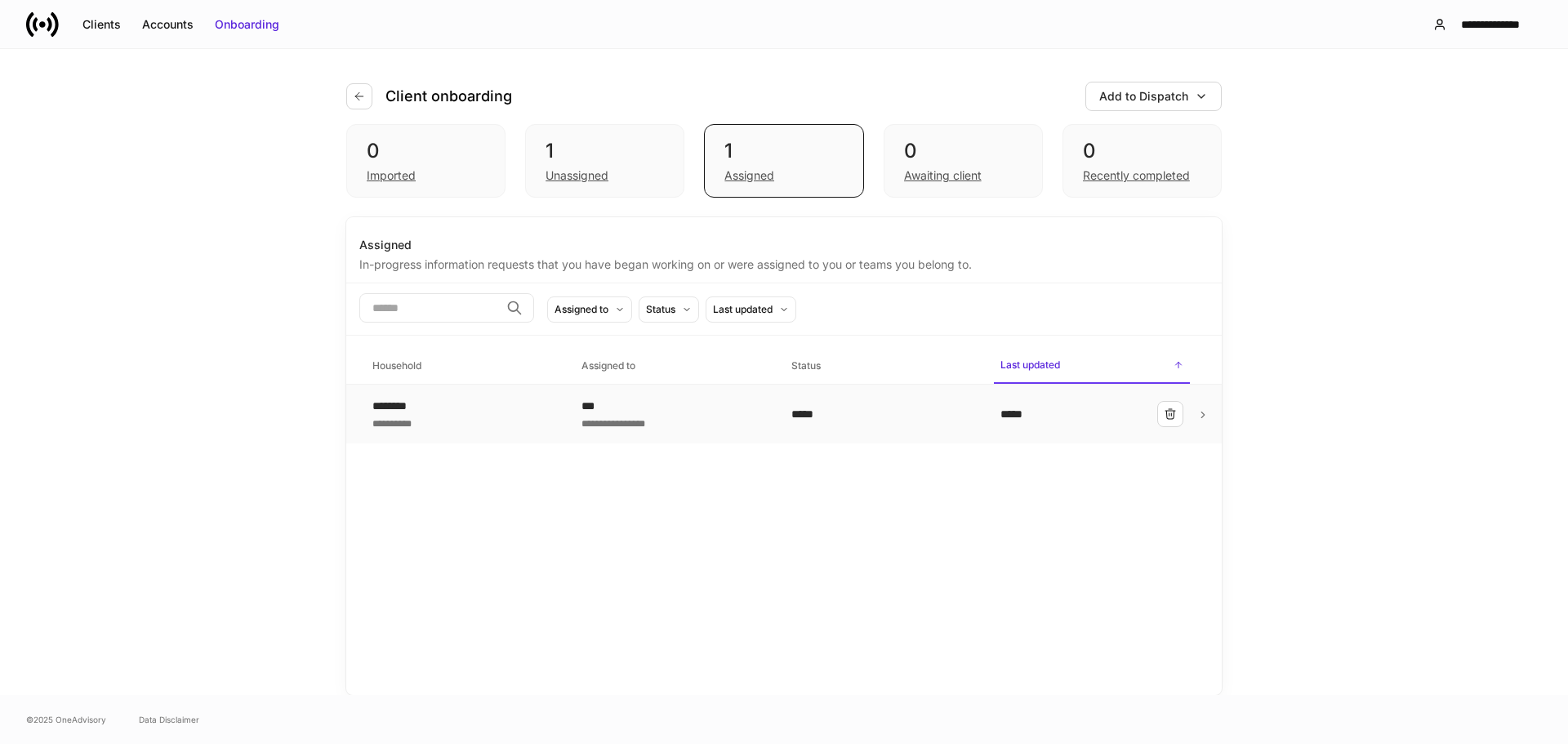
click at [773, 412] on td "**********" at bounding box center [673, 414] width 209 height 59
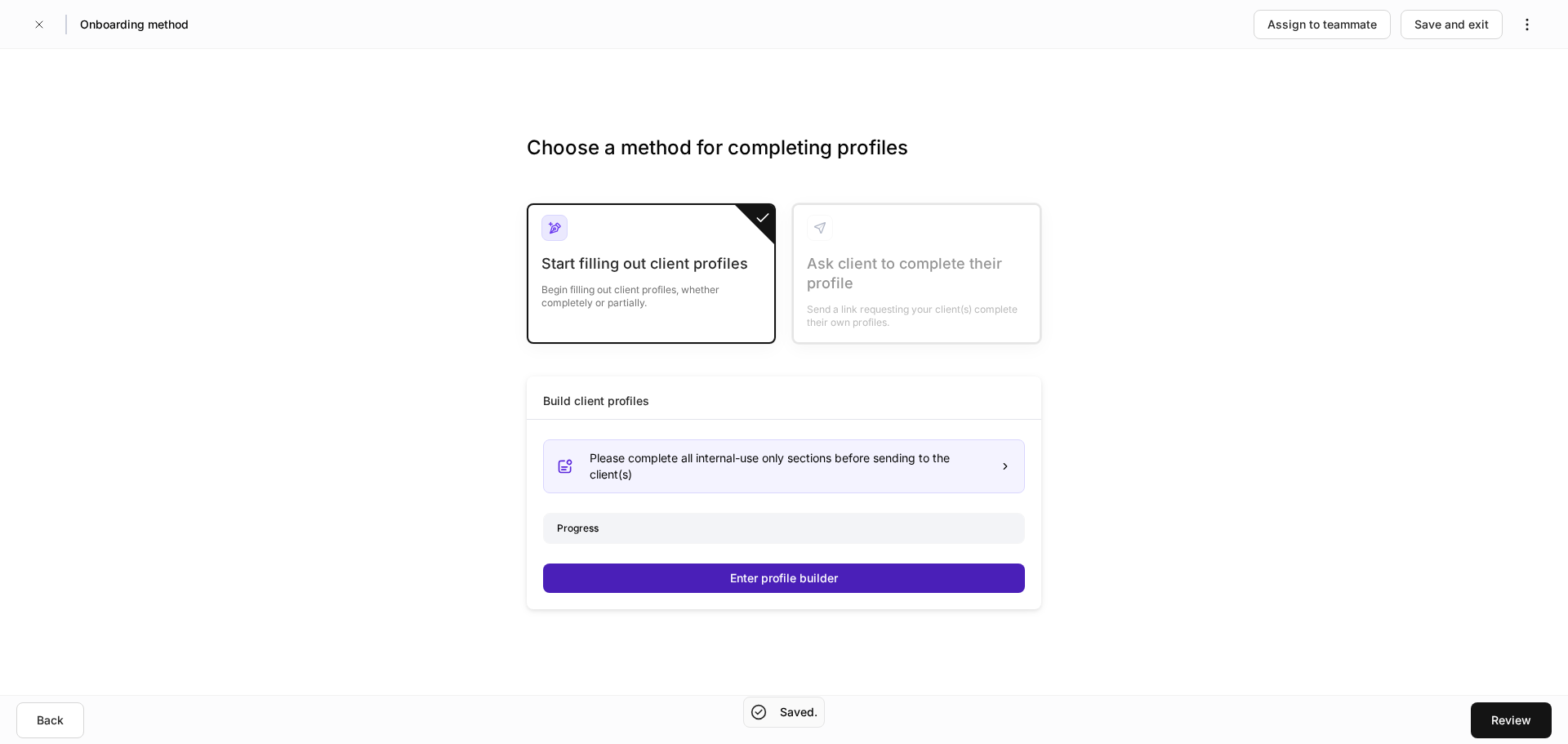
click at [615, 584] on button "Enter profile builder" at bounding box center [784, 578] width 482 height 29
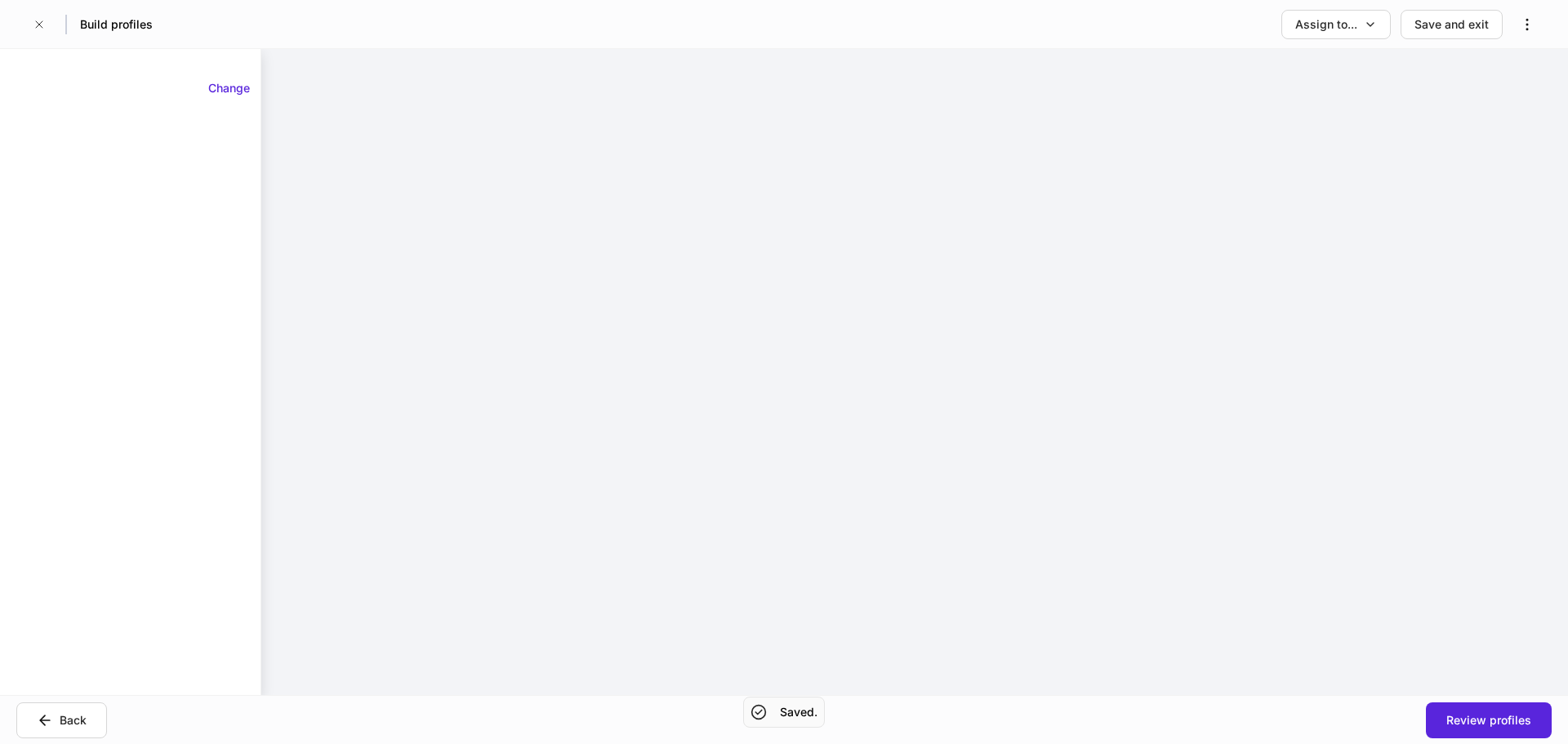
click at [555, 521] on div at bounding box center [914, 372] width 1307 height 646
click at [61, 707] on button "Back" at bounding box center [61, 719] width 91 height 36
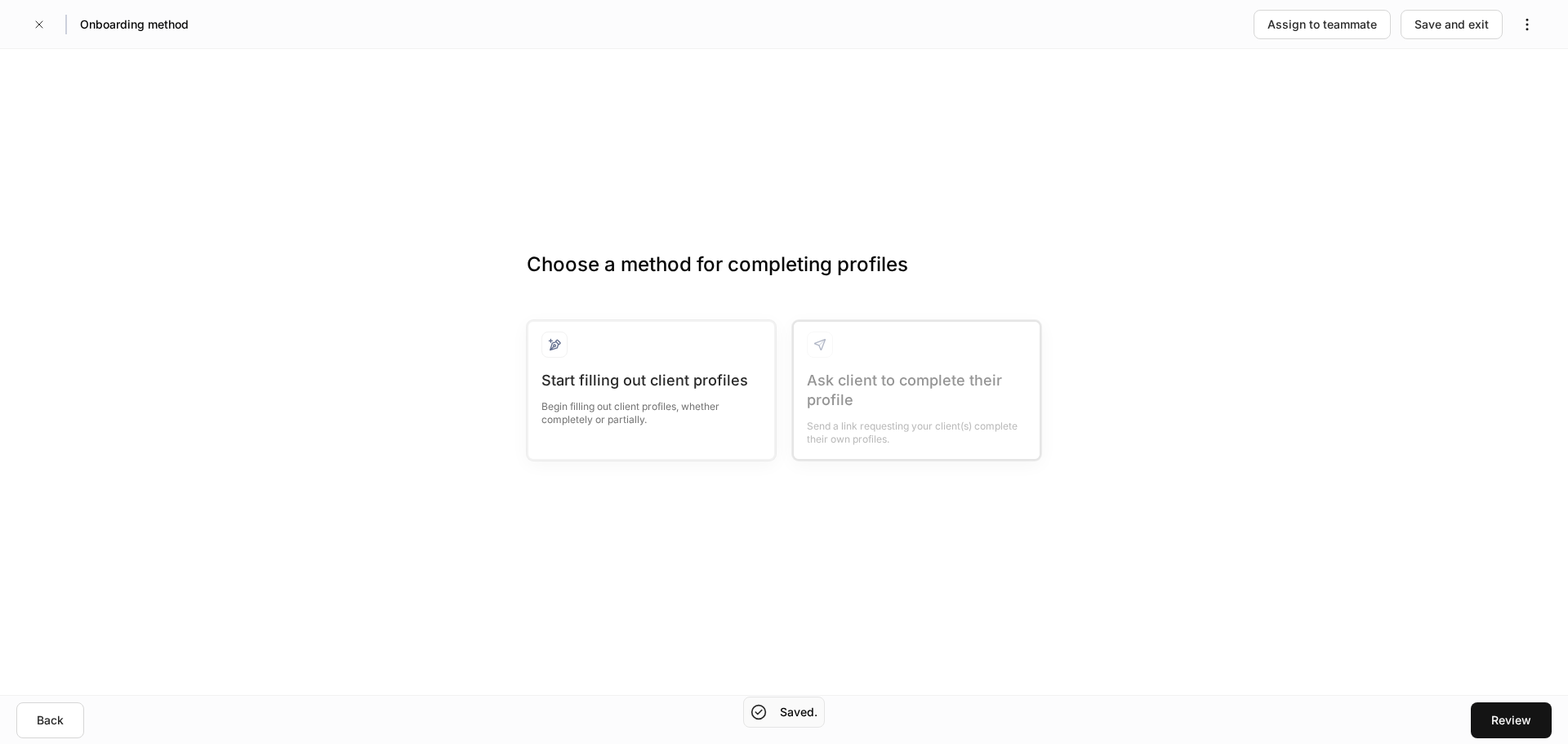
click at [805, 539] on div "Choose a method for completing profiles Start filling out client profiles Begin…" at bounding box center [784, 372] width 1568 height 646
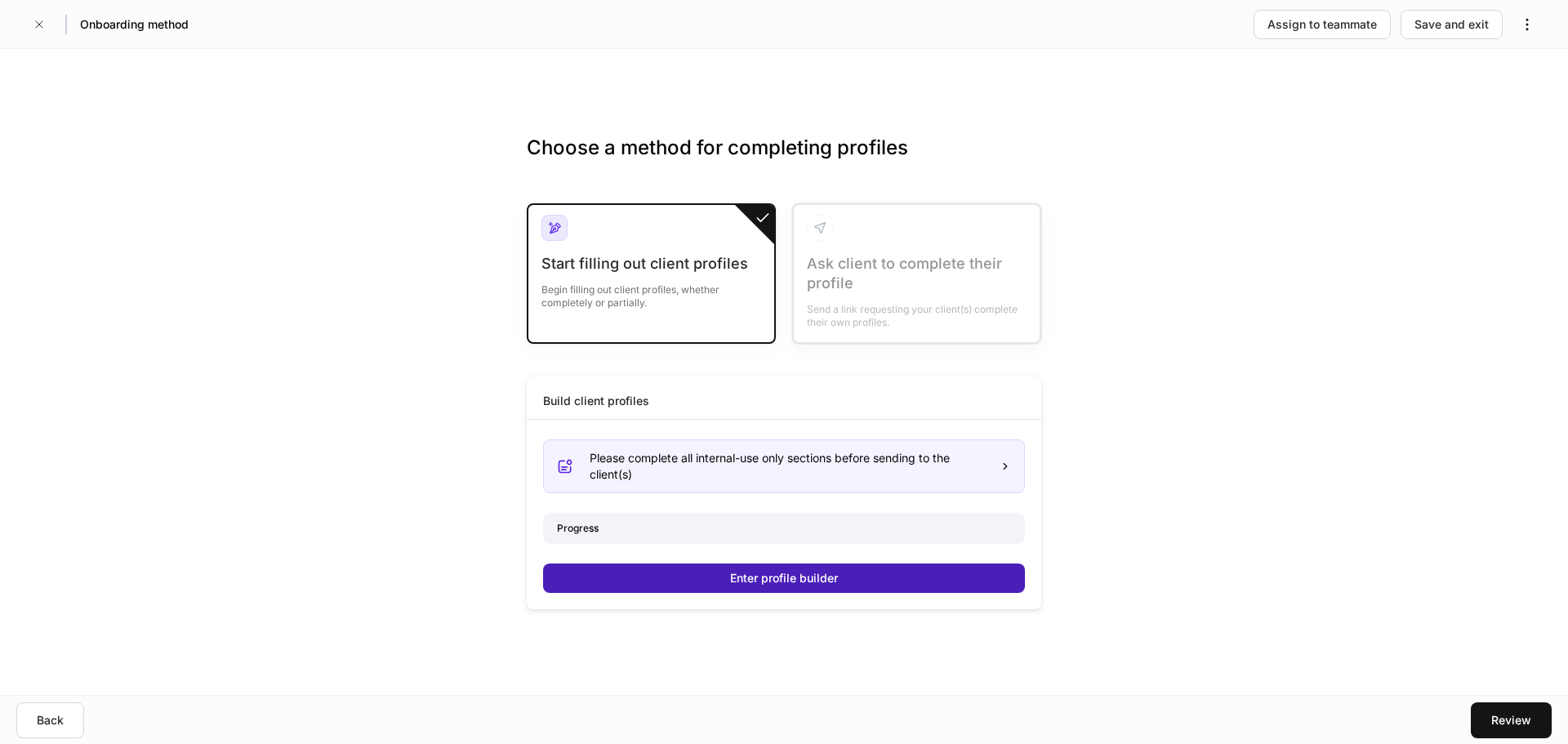
click at [735, 586] on button "Enter profile builder" at bounding box center [784, 578] width 482 height 29
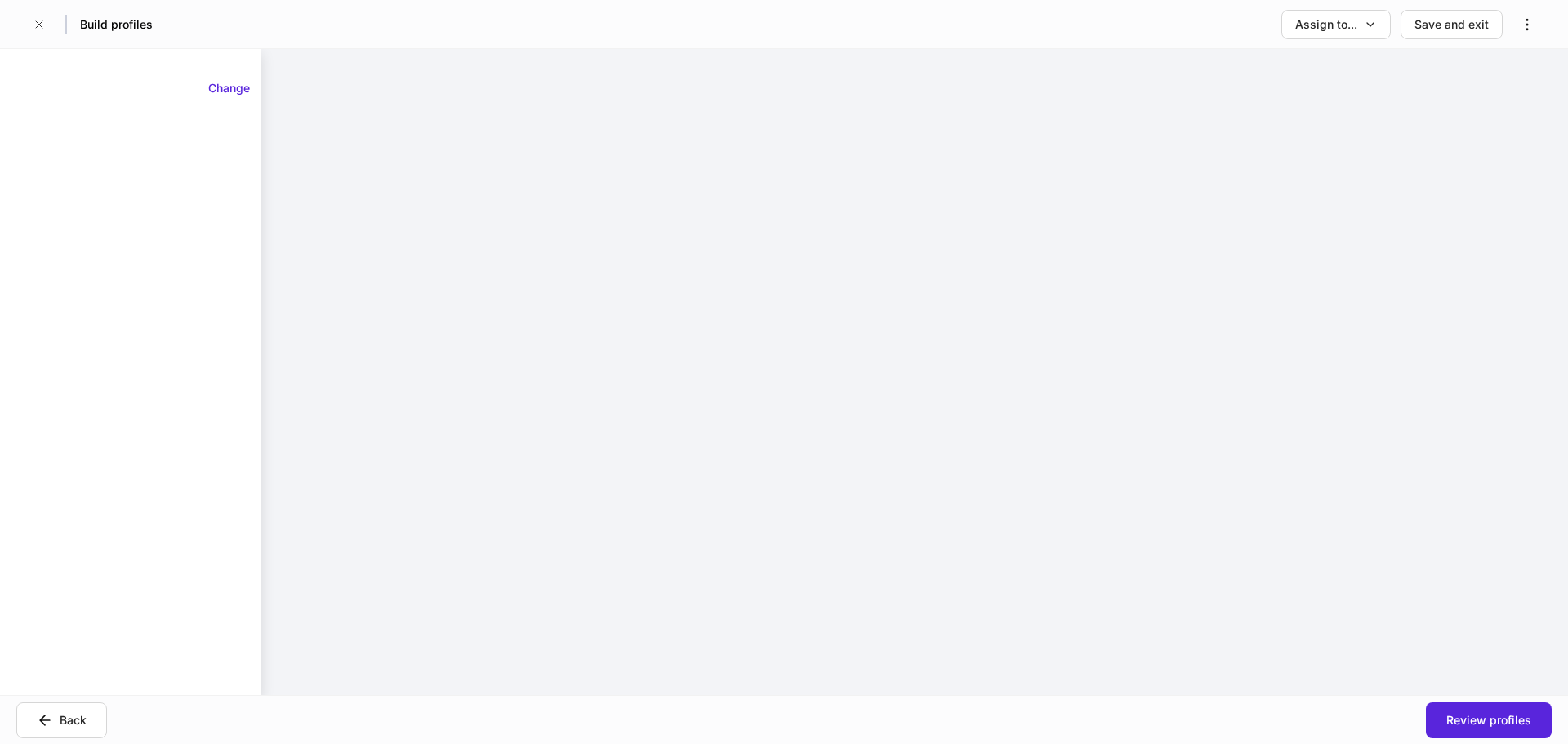
click at [710, 564] on div at bounding box center [914, 372] width 1307 height 646
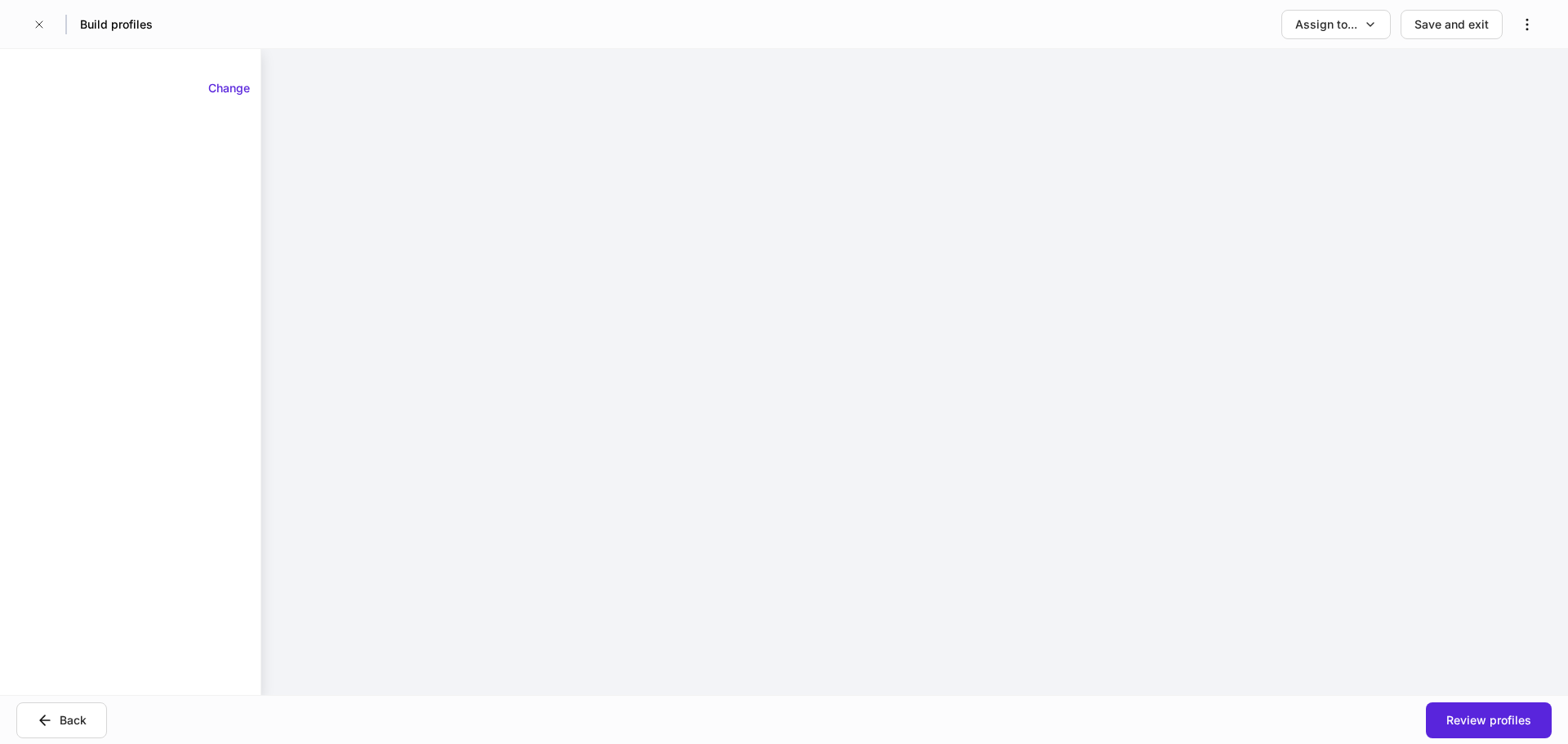
click at [689, 427] on div at bounding box center [914, 372] width 1307 height 646
click at [55, 715] on div "Back" at bounding box center [61, 720] width 49 height 16
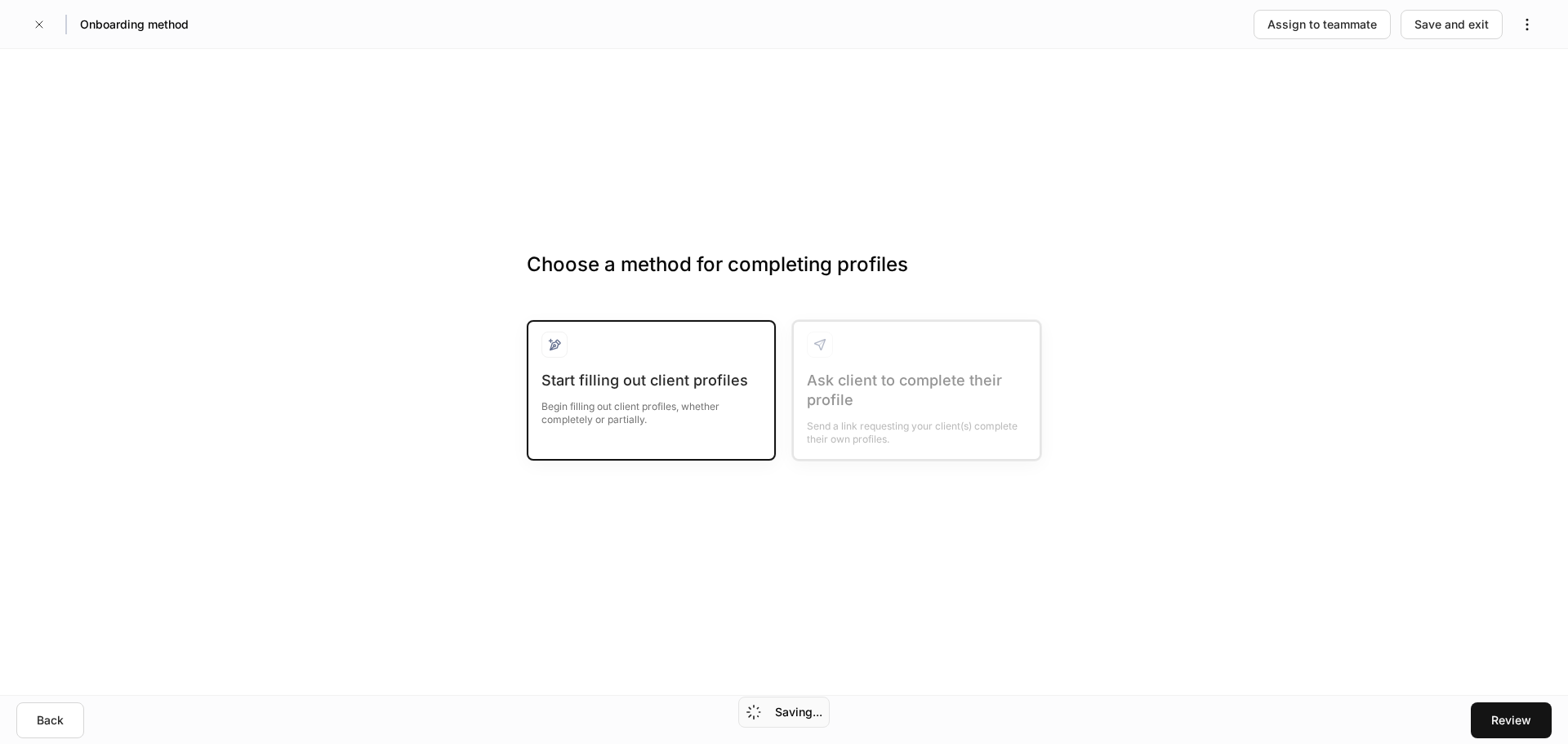
click at [538, 422] on div "Start filling out client profiles Begin filling out client profiles, whether co…" at bounding box center [651, 390] width 249 height 141
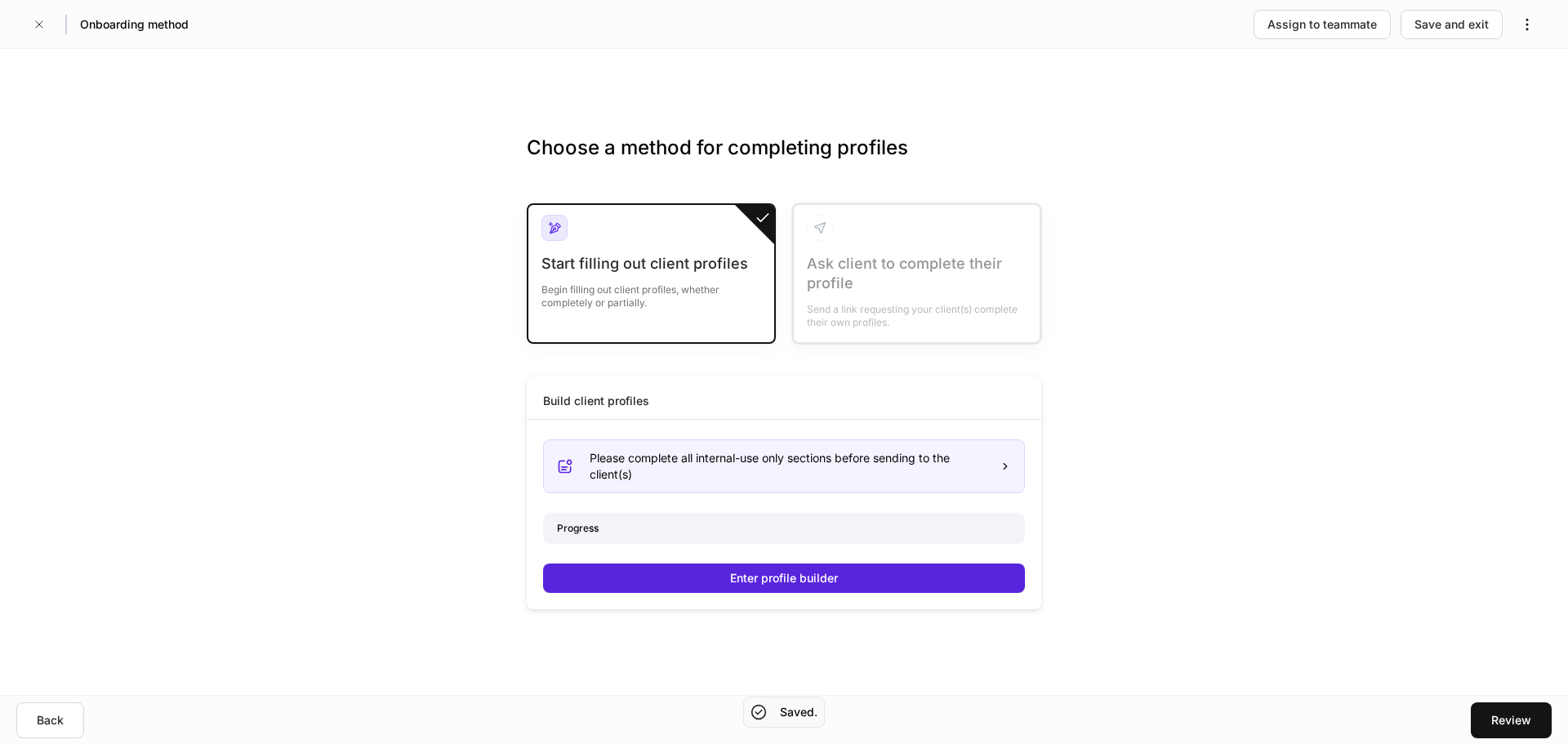
click at [684, 539] on div "Progress" at bounding box center [784, 527] width 480 height 28
click at [592, 524] on div "Progress" at bounding box center [784, 527] width 480 height 28
click at [641, 465] on div "Please complete all internal-use only sections before sending to the client(s)" at bounding box center [788, 466] width 397 height 33
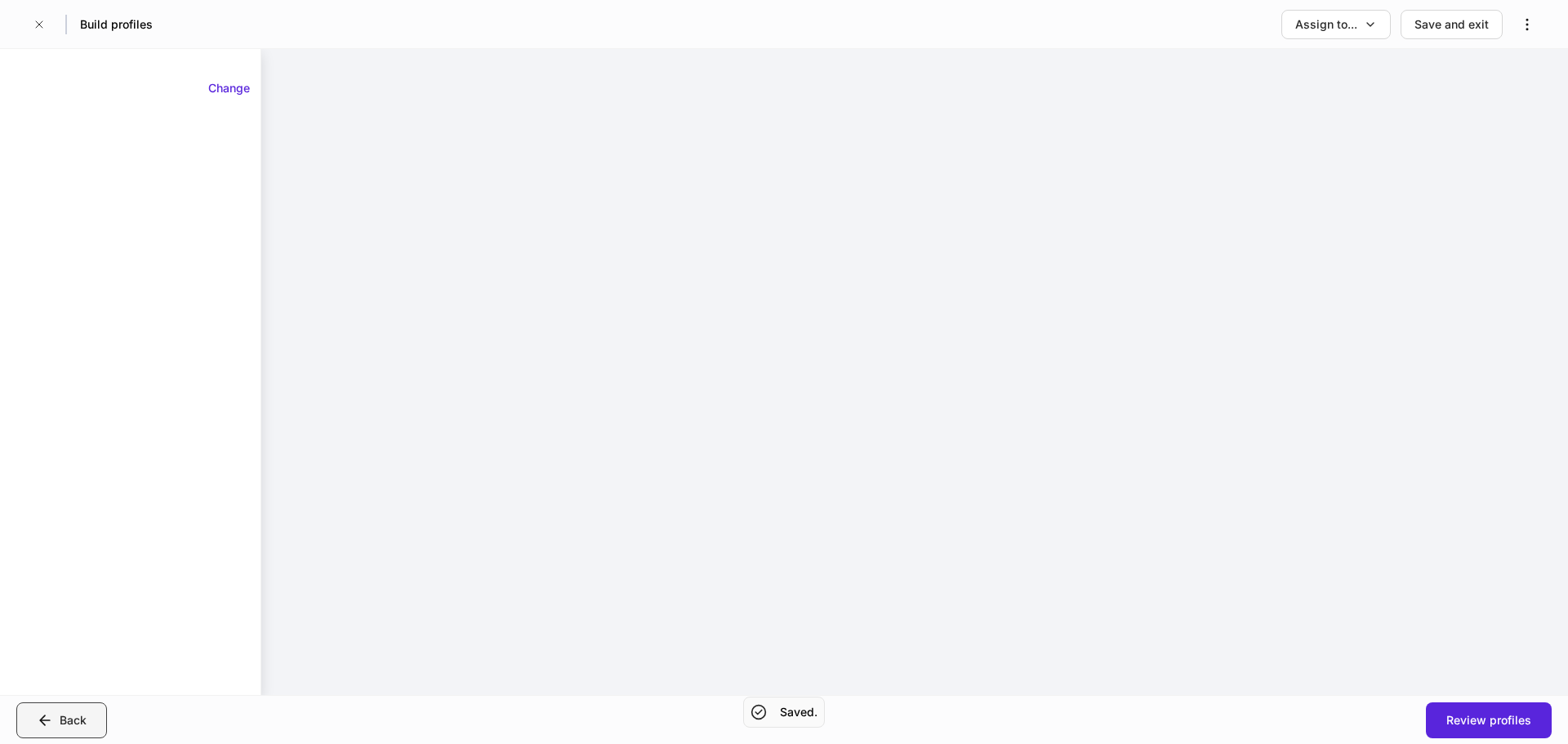
click at [49, 707] on button "Back" at bounding box center [61, 719] width 91 height 36
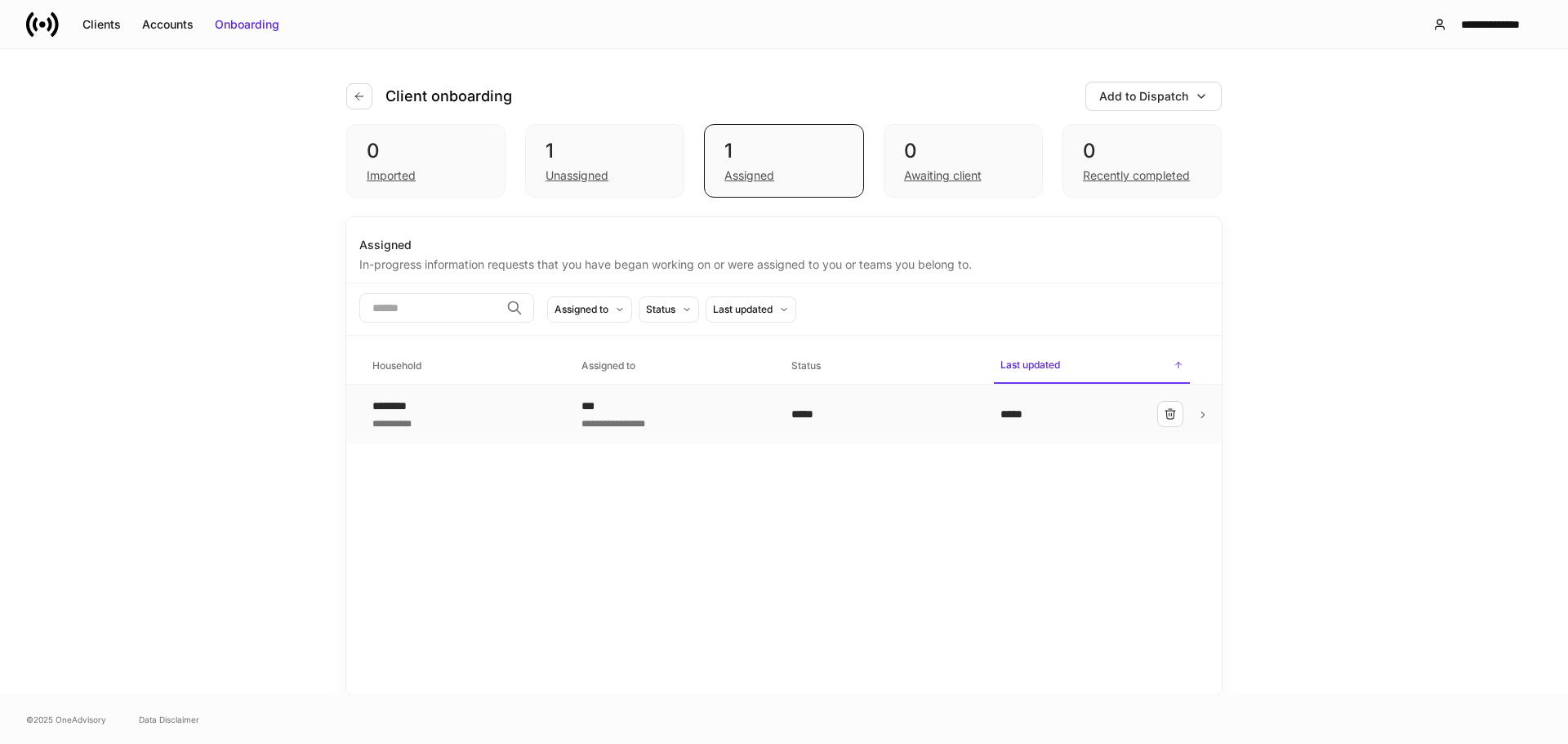
click at [530, 402] on div "**********" at bounding box center [464, 414] width 183 height 33
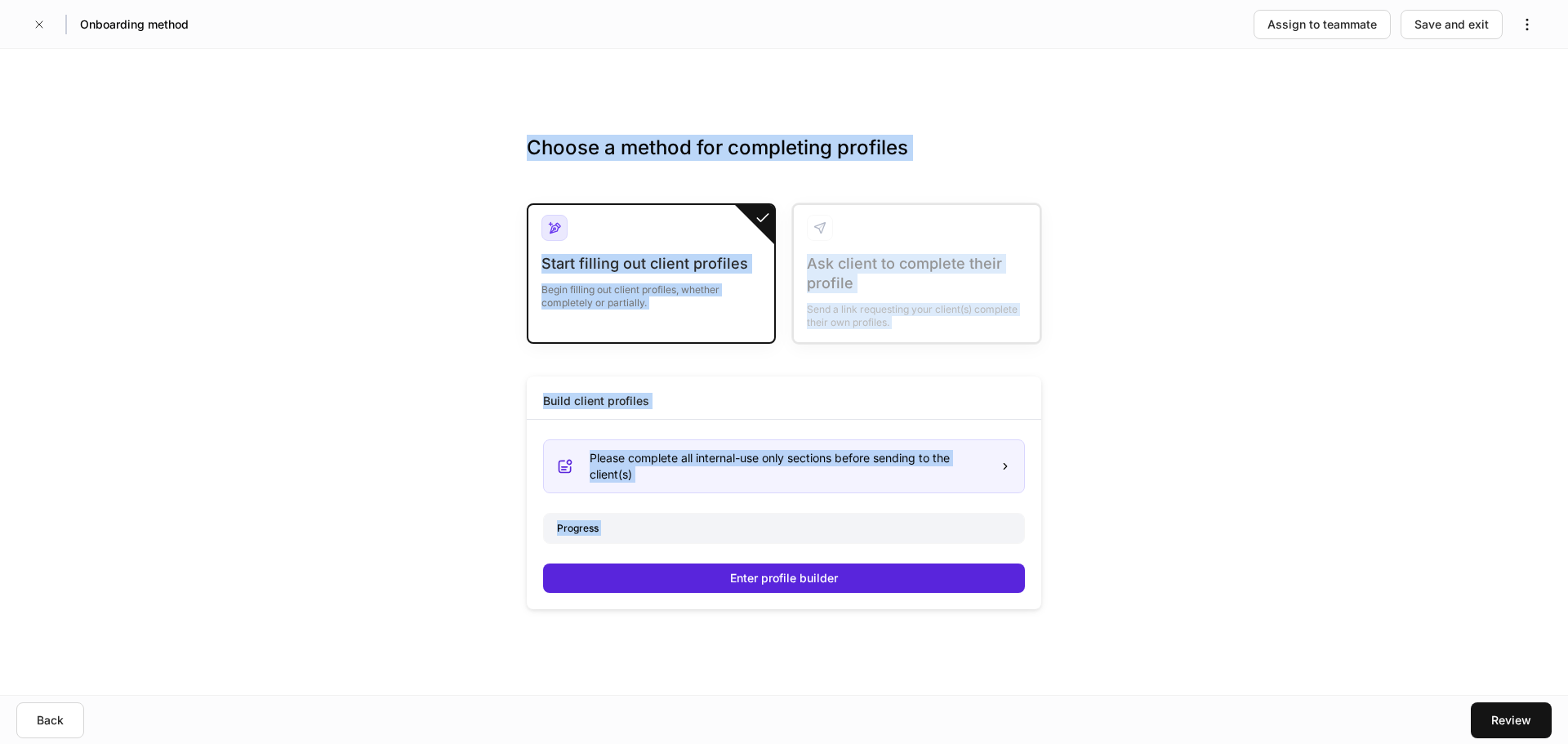
click at [1021, 371] on body "Onboarding method Assign to teammate Save and exit Choose a method for completi…" at bounding box center [784, 372] width 1568 height 744
click at [1072, 341] on div "Choose a method for completing profiles Start filling out client profiles Begin…" at bounding box center [784, 372] width 1568 height 646
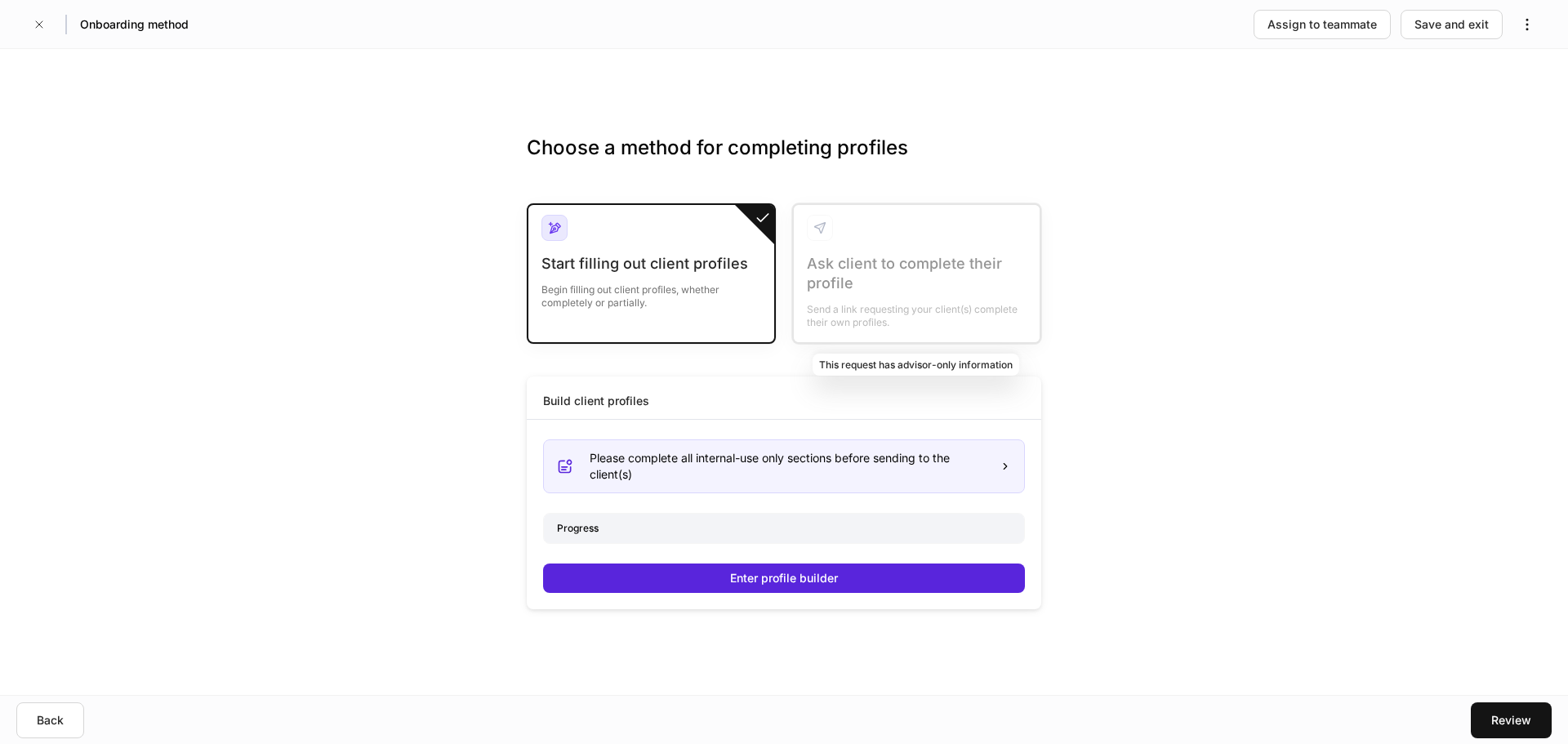
click at [892, 264] on div at bounding box center [916, 273] width 246 height 137
click at [741, 243] on div at bounding box center [754, 224] width 39 height 39
click at [868, 249] on div at bounding box center [916, 273] width 246 height 137
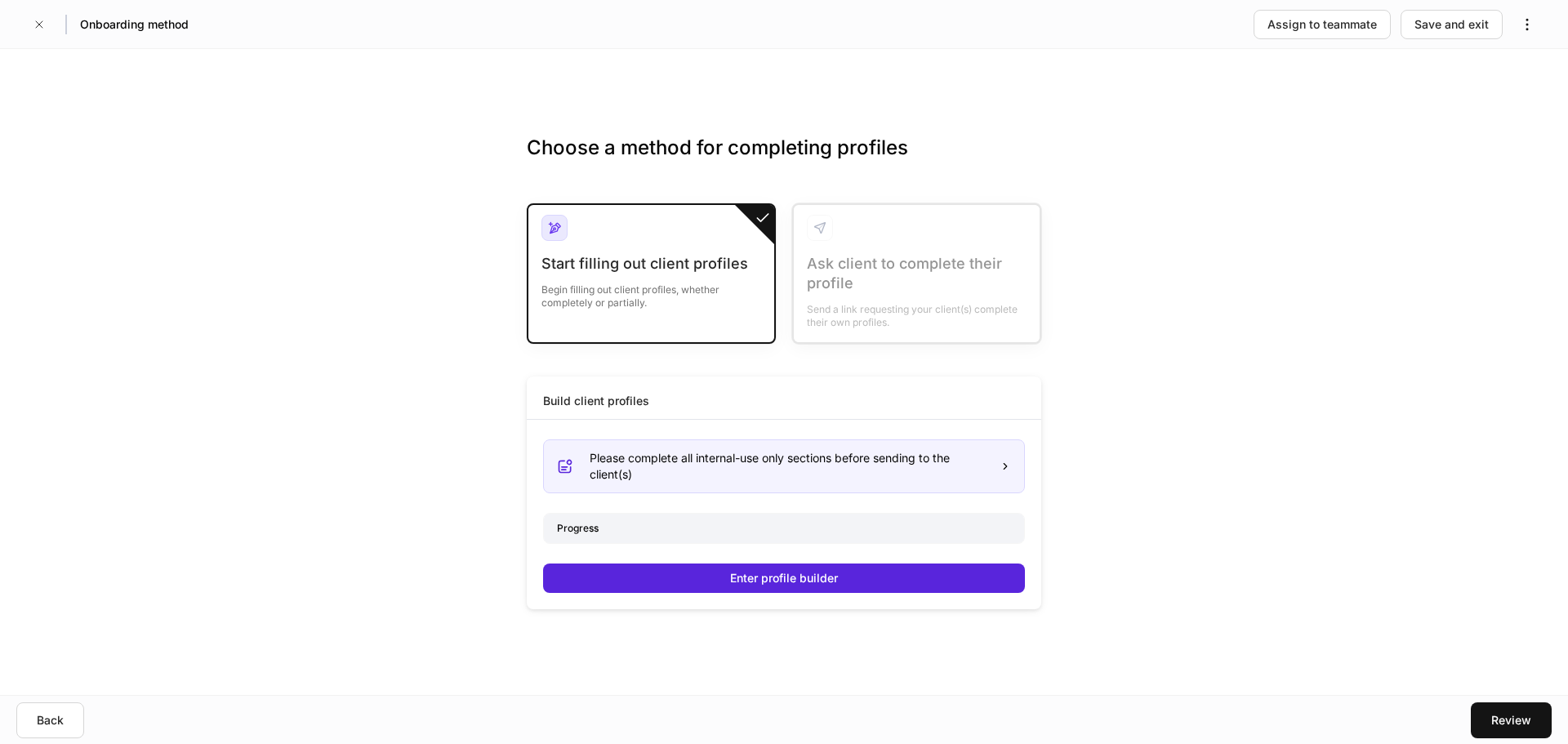
click at [628, 522] on div "Progress" at bounding box center [784, 527] width 480 height 28
click at [1502, 717] on div "Review" at bounding box center [1511, 720] width 40 height 16
click at [1528, 721] on button "Review" at bounding box center [1511, 719] width 80 height 36
click at [876, 577] on button "Enter profile builder" at bounding box center [784, 578] width 482 height 29
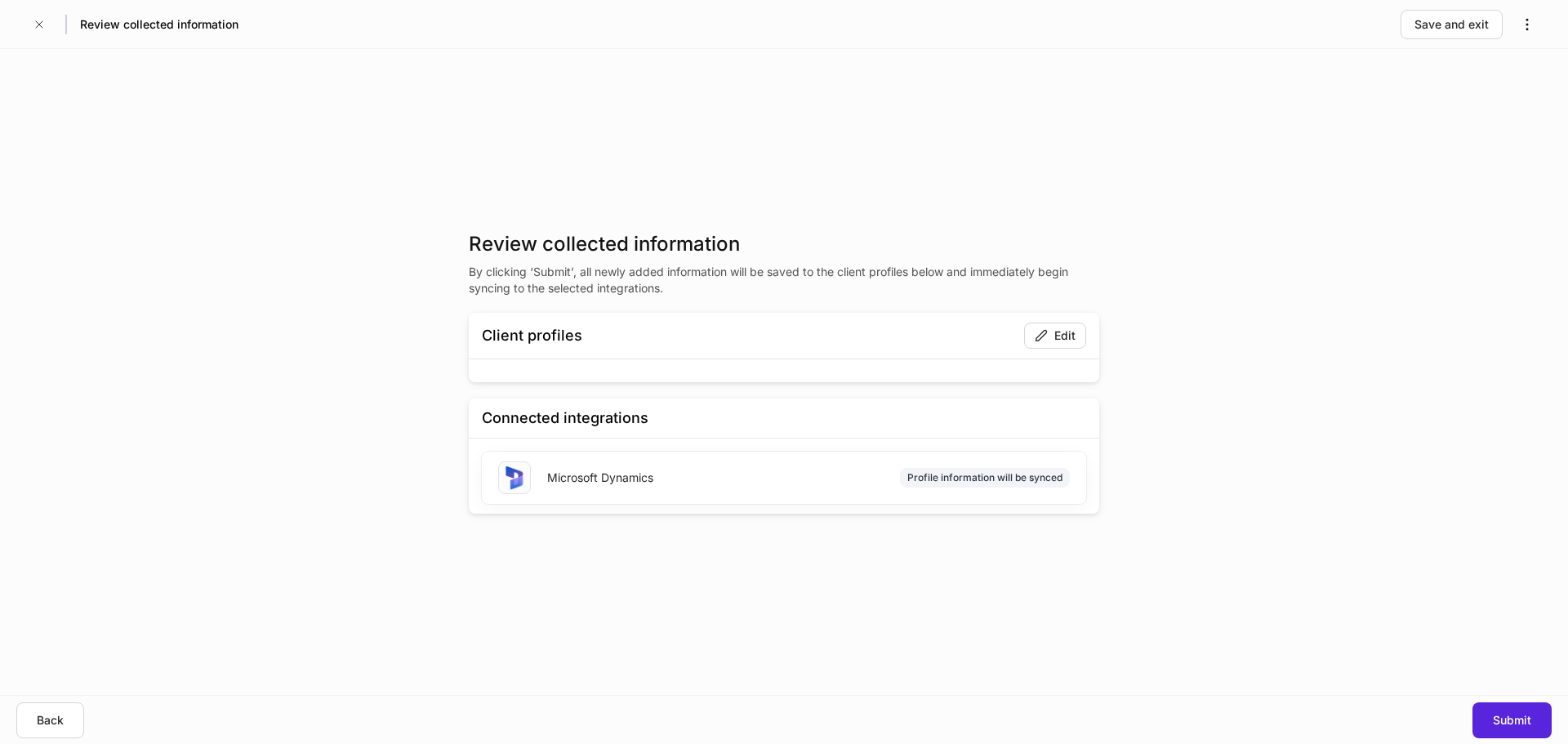
click at [1390, 587] on div "Review collected information By clicking ‘Submit’, all newly added information …" at bounding box center [784, 372] width 1568 height 646
